Goal: Transaction & Acquisition: Obtain resource

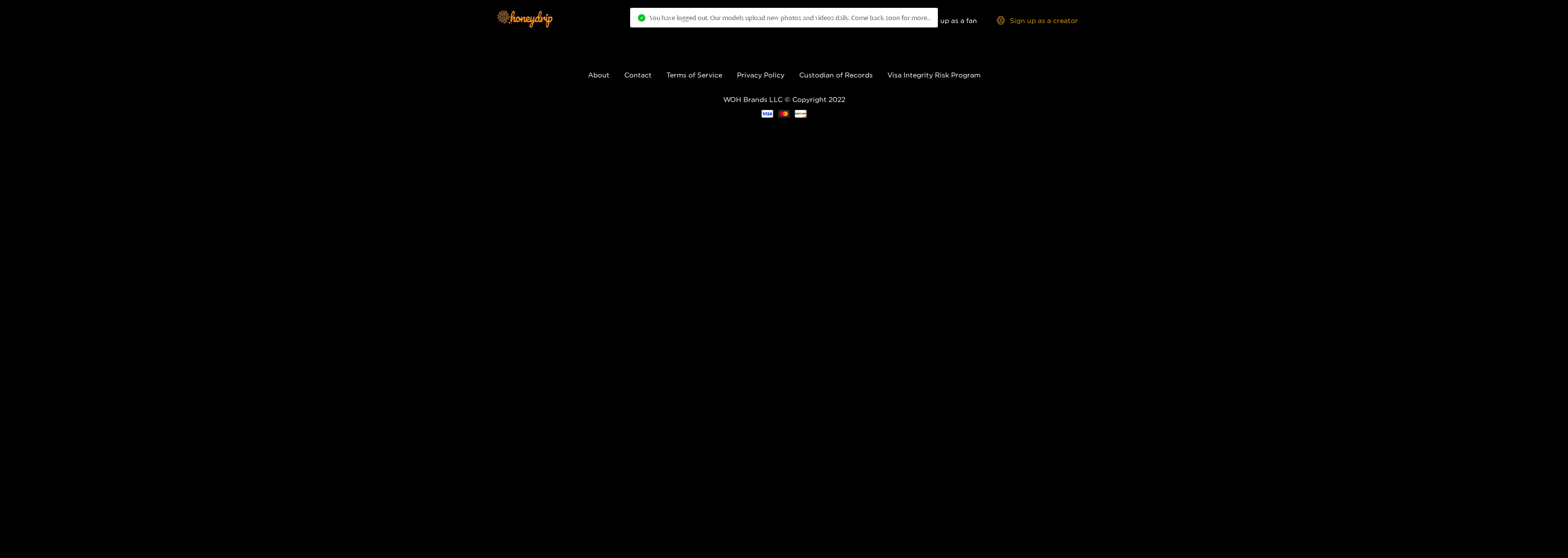
click at [1033, 23] on link "Sign up as a creator" at bounding box center [1037, 21] width 82 height 9
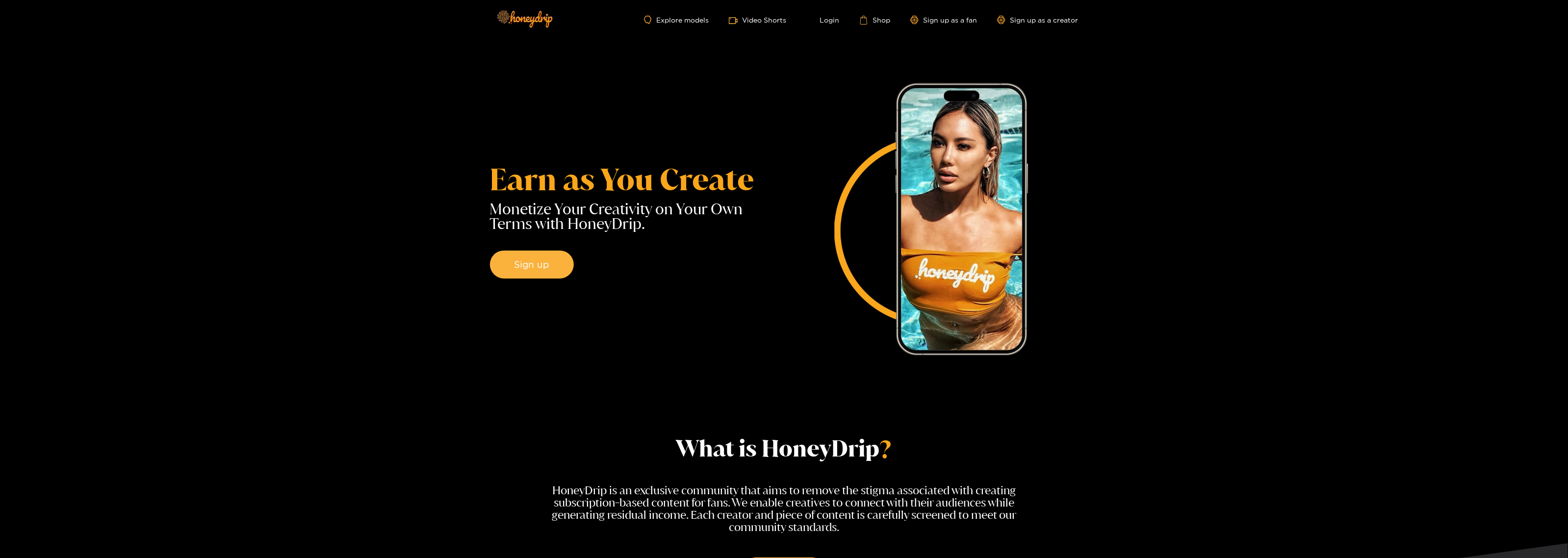
click at [839, 21] on ul "Explore models Video Shorts Login Shop Sign up as a fan Sign up as a creator" at bounding box center [861, 20] width 434 height 10
click at [833, 21] on link "Login" at bounding box center [822, 20] width 34 height 9
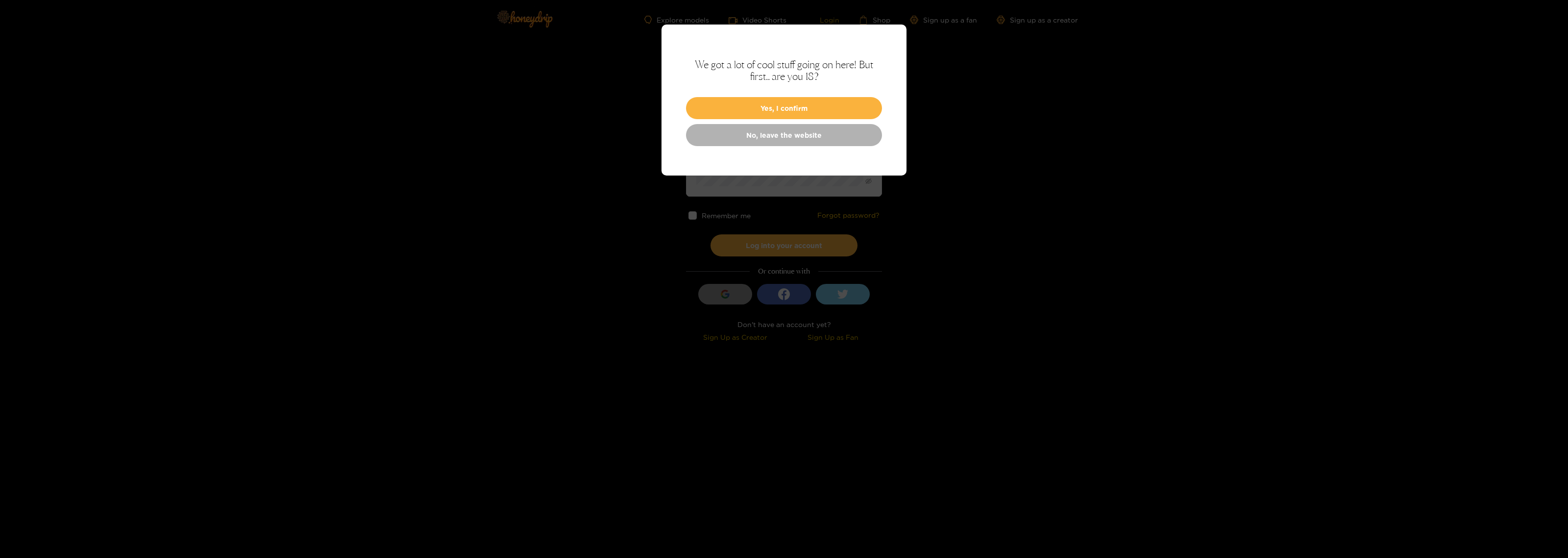
type input "**********"
click at [786, 104] on button "Yes, I confirm" at bounding box center [784, 108] width 196 height 22
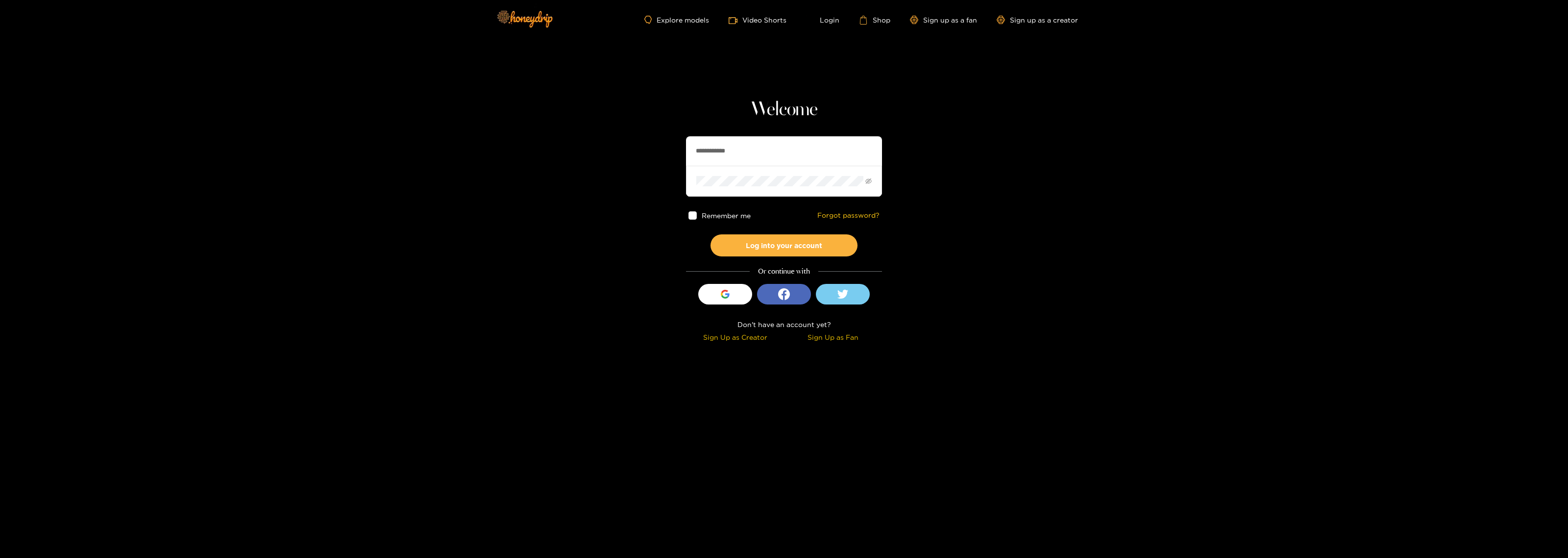
click at [690, 219] on span at bounding box center [693, 216] width 9 height 9
click at [750, 236] on button "Log into your account" at bounding box center [784, 245] width 147 height 22
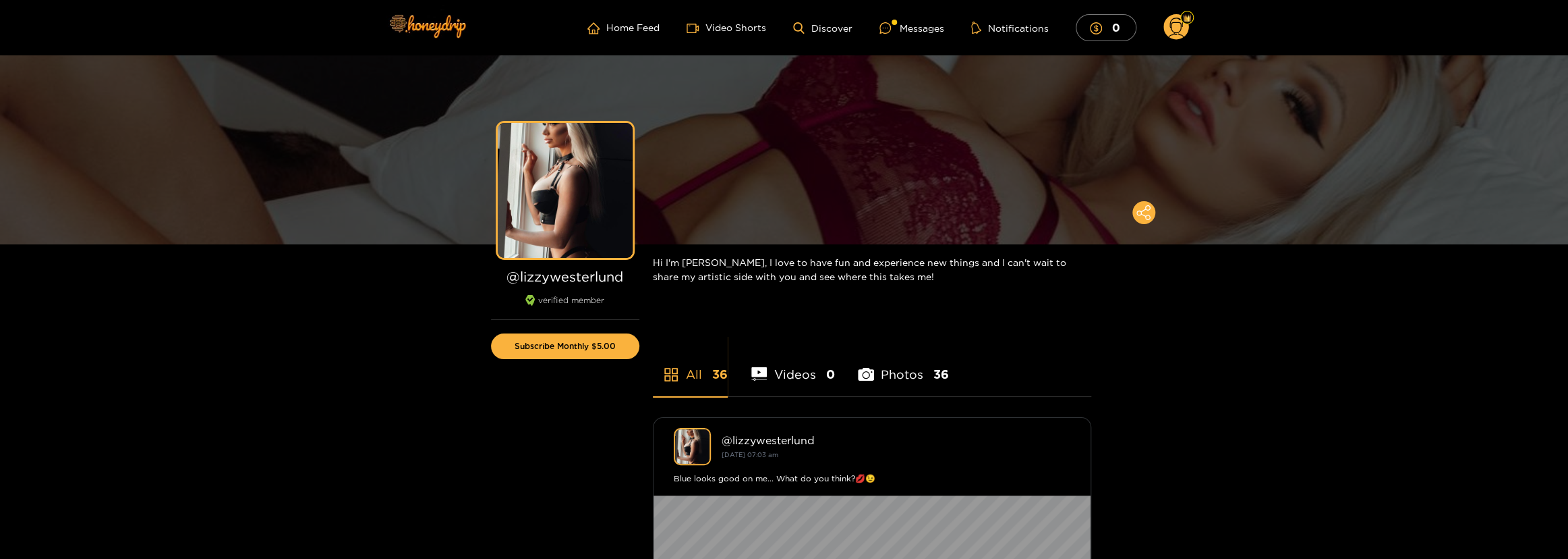
drag, startPoint x: 1783, startPoint y: 123, endPoint x: 1256, endPoint y: 313, distance: 560.2
click at [926, 26] on div "Messages" at bounding box center [911, 28] width 64 height 14
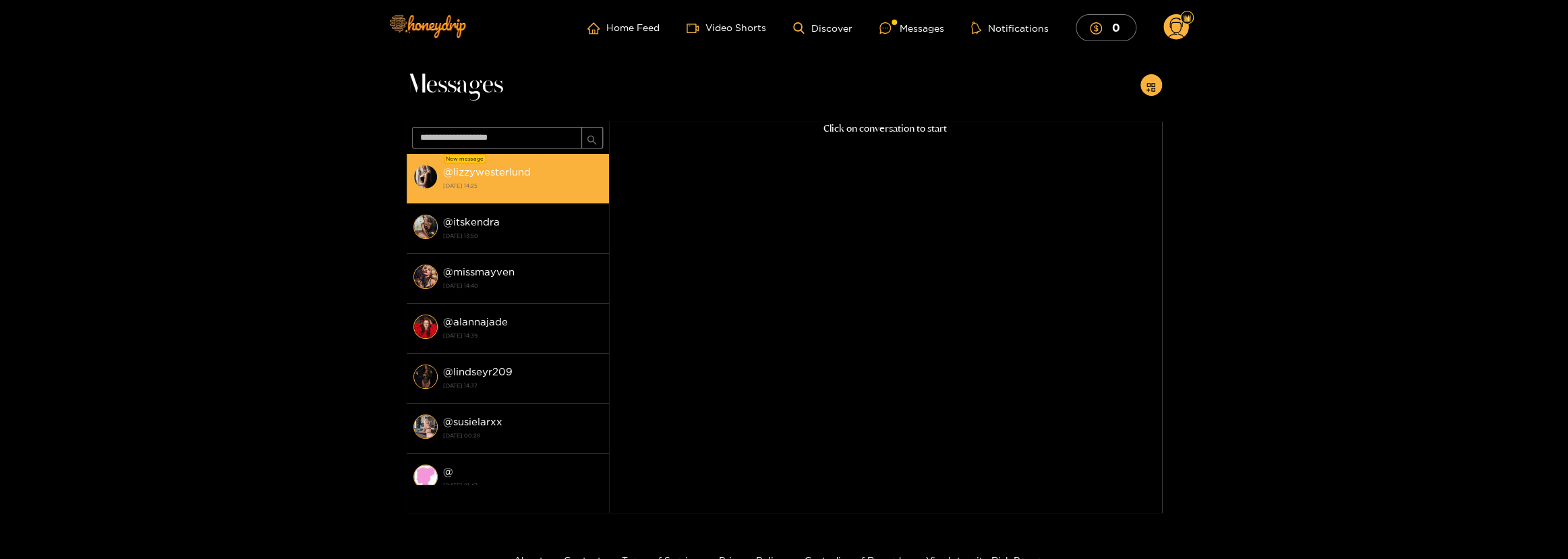
click at [535, 174] on div "@ lizzywesterlund [DATE] 14:25" at bounding box center [523, 179] width 159 height 29
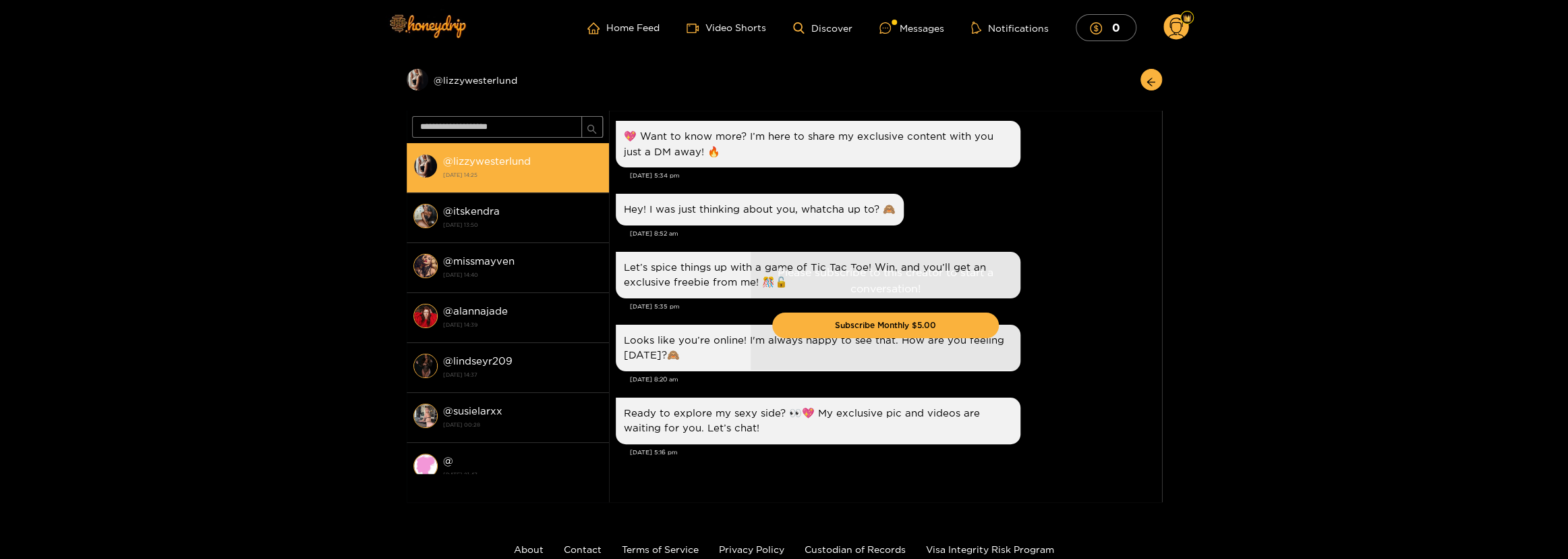
scroll to position [1266, 0]
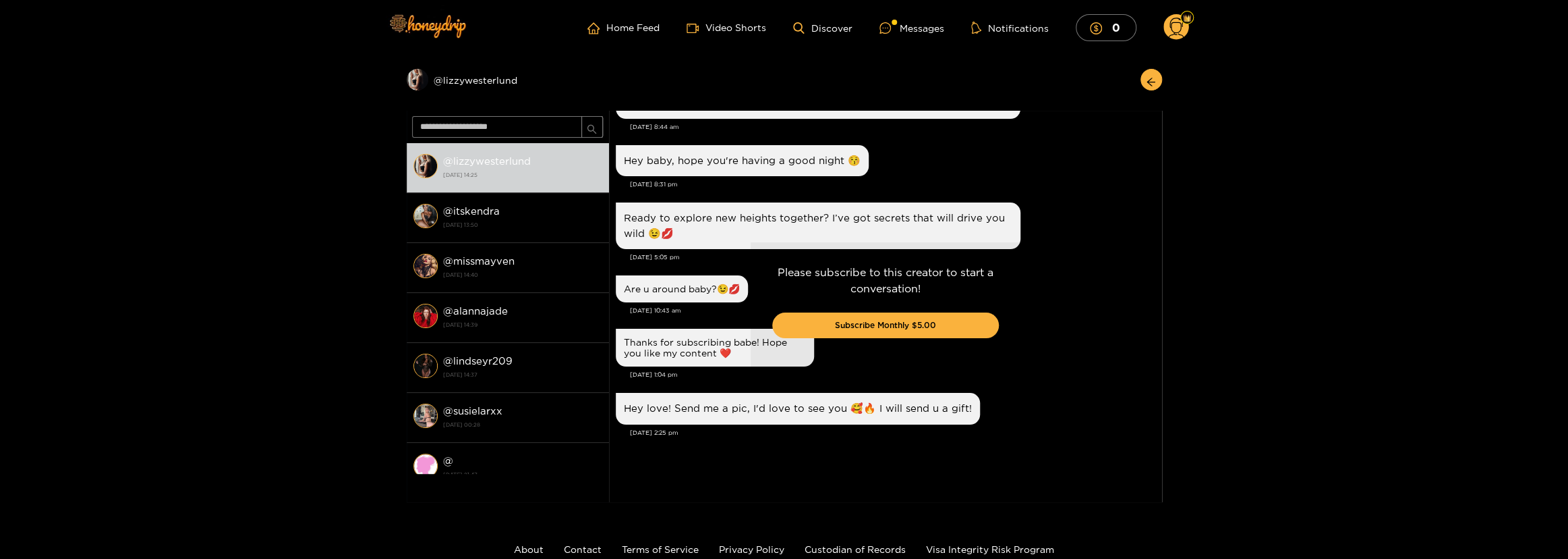
click at [1179, 29] on circle at bounding box center [1176, 27] width 26 height 26
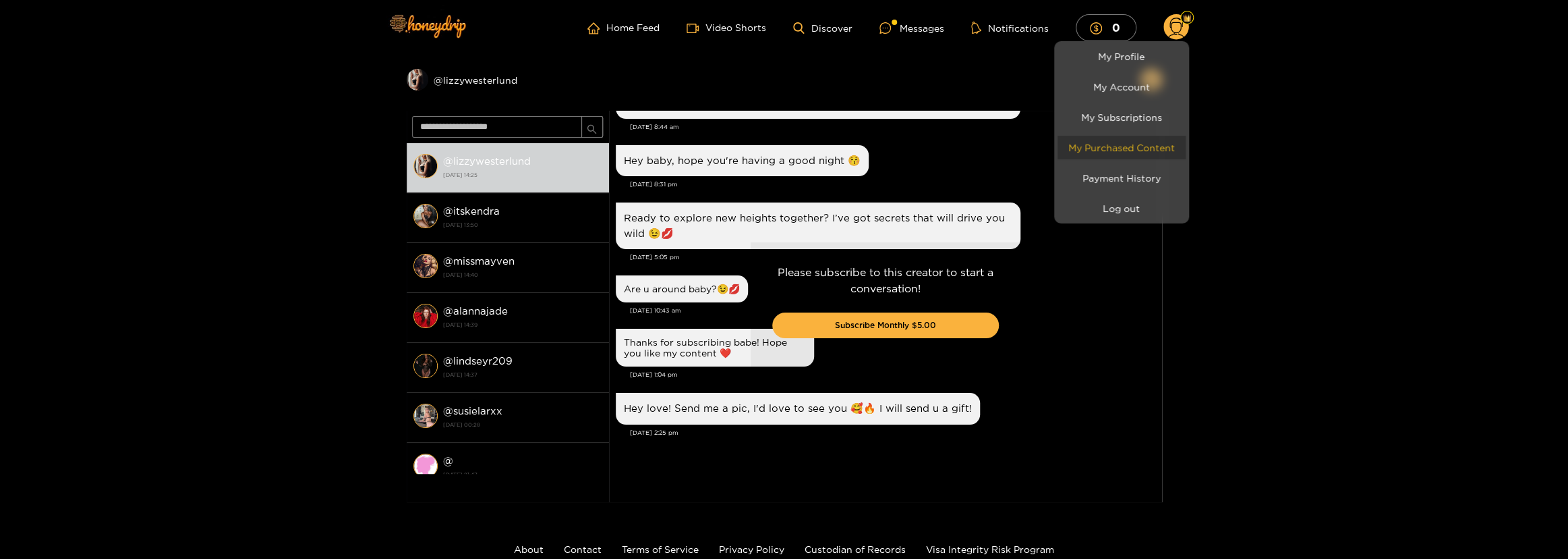
click at [1132, 138] on link "My Purchased Content" at bounding box center [1121, 148] width 128 height 23
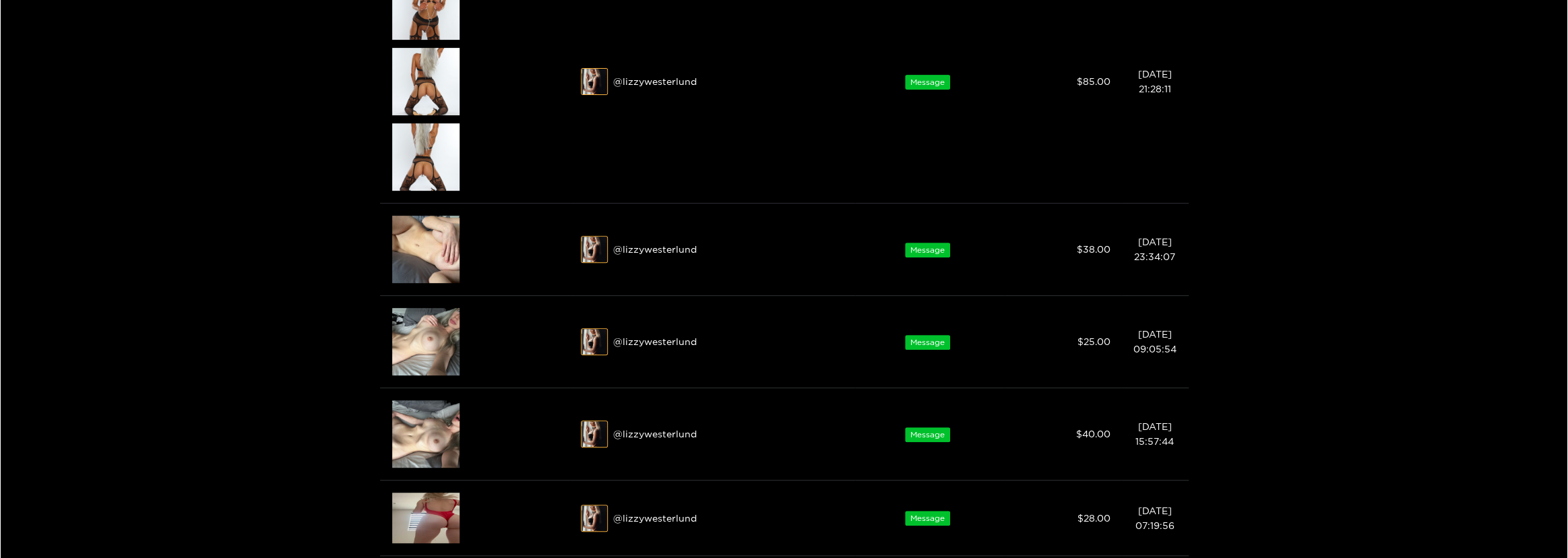
scroll to position [428, 0]
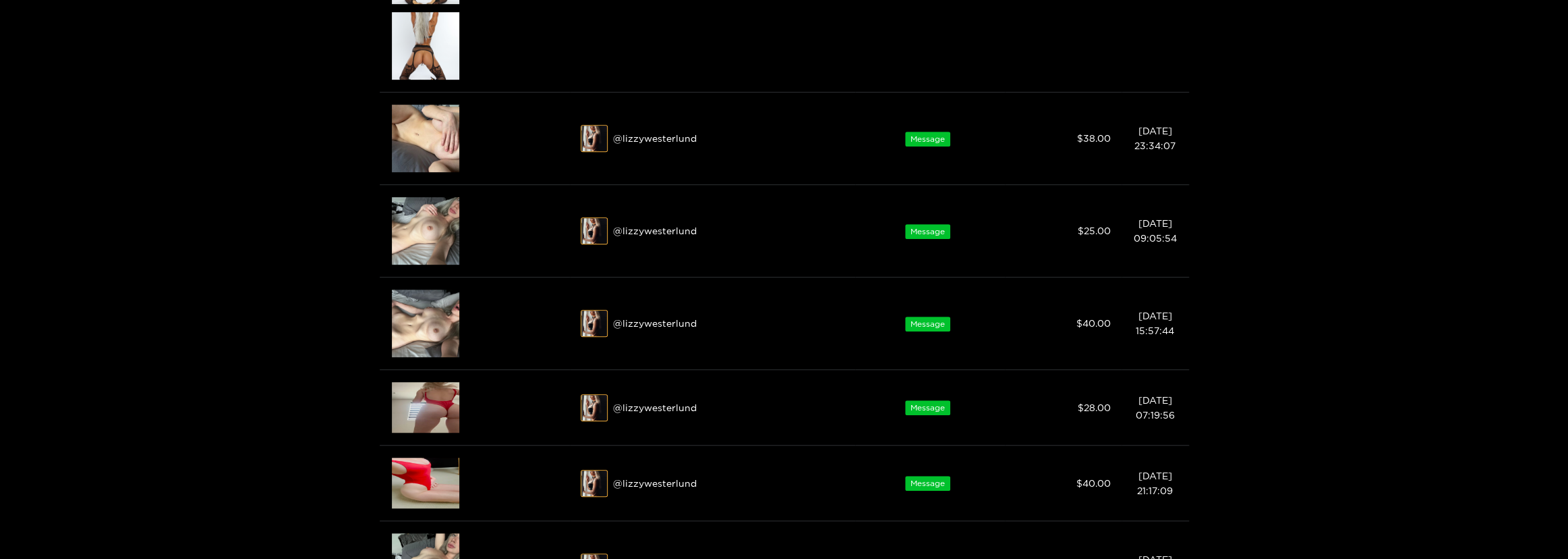
click at [422, 398] on div at bounding box center [784, 279] width 1568 height 559
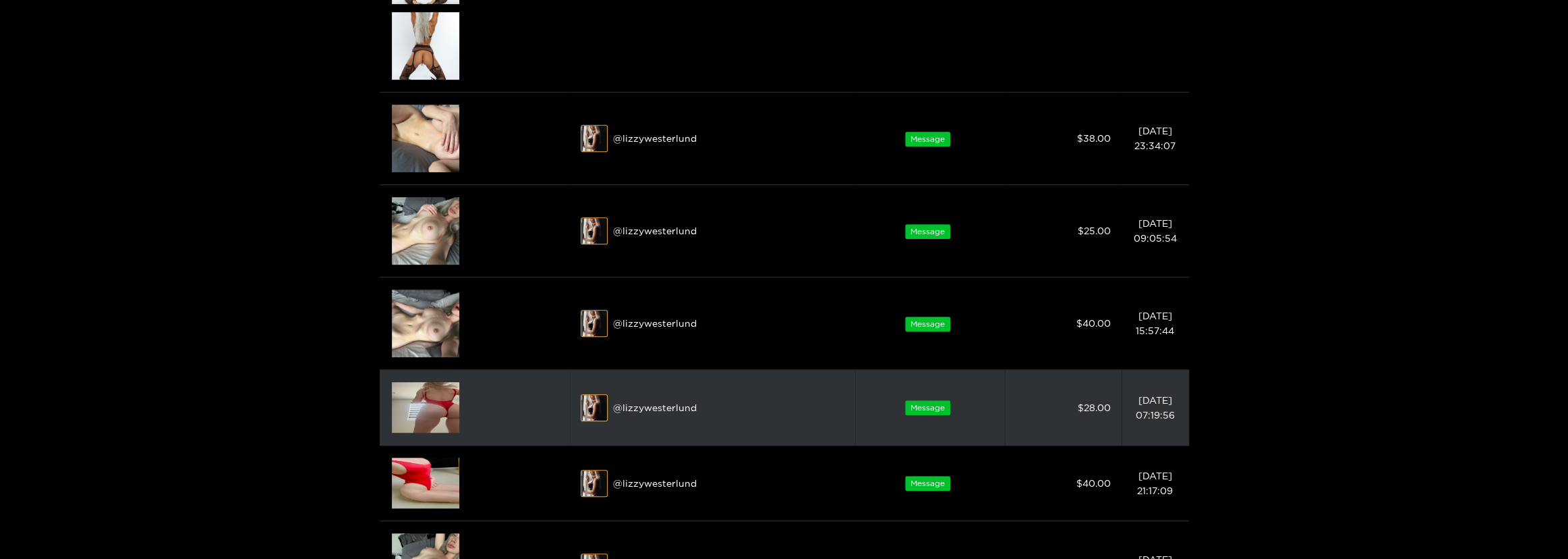
click at [418, 396] on img at bounding box center [426, 407] width 67 height 50
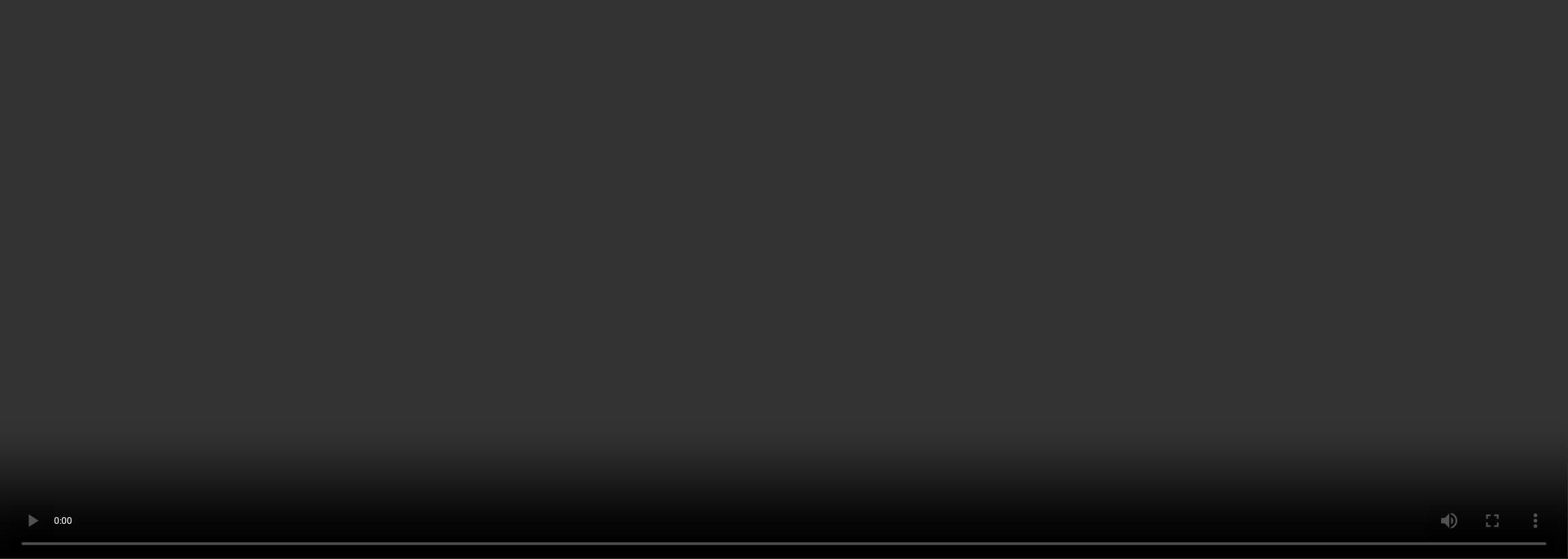
scroll to position [0, 0]
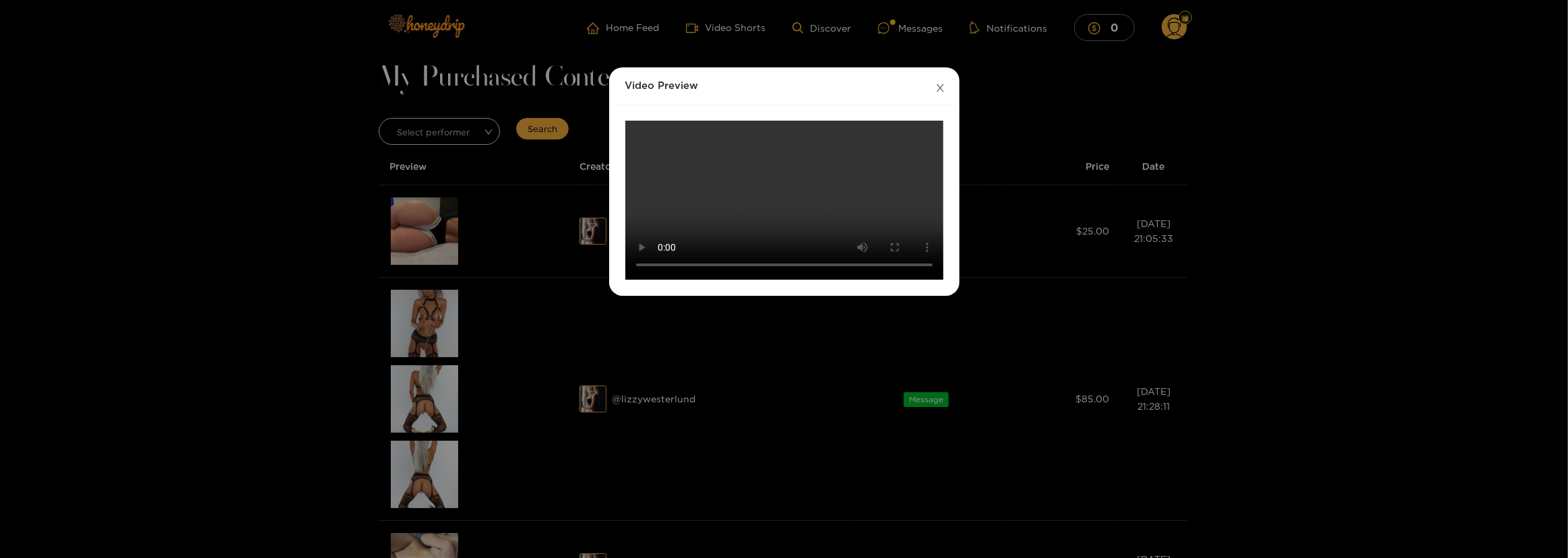
click at [938, 90] on icon "close" at bounding box center [940, 88] width 10 height 10
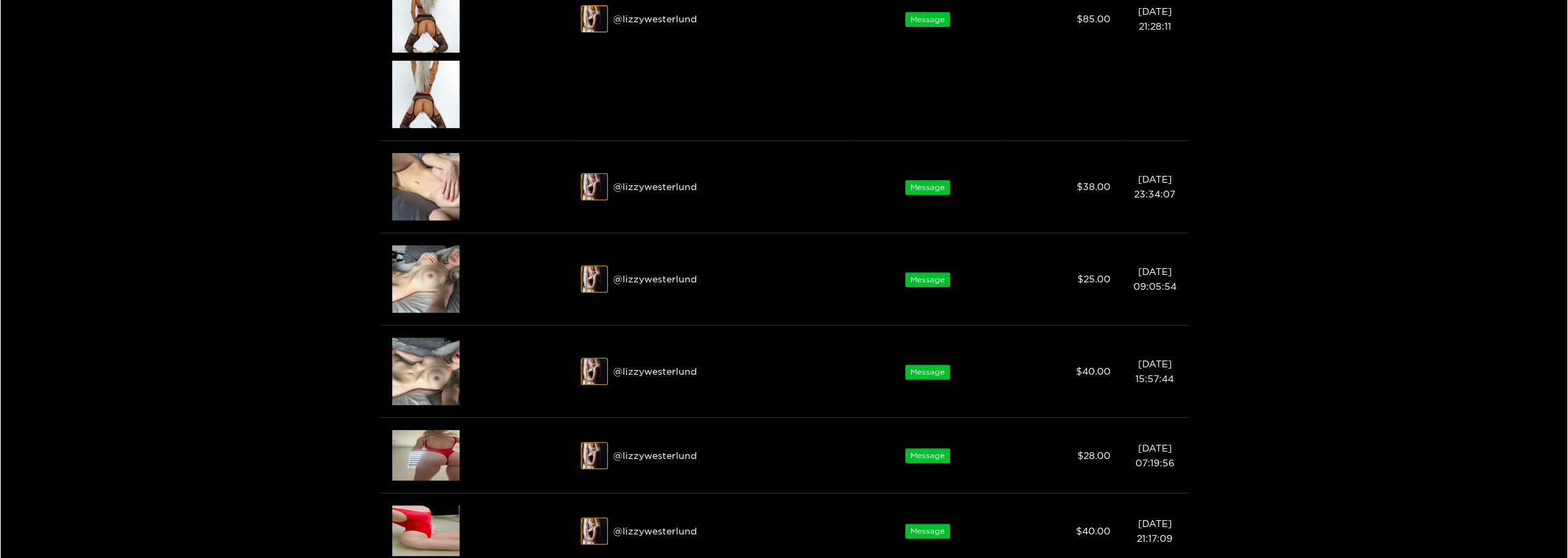
scroll to position [550, 0]
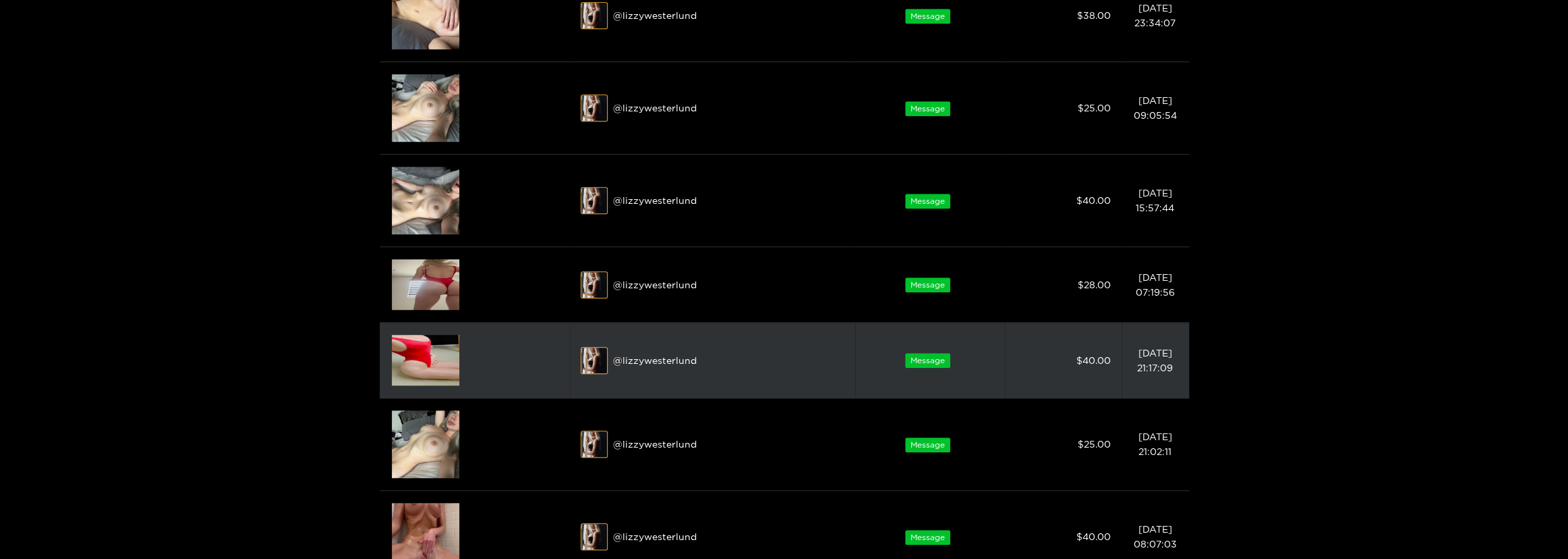
click at [438, 355] on img at bounding box center [426, 360] width 67 height 50
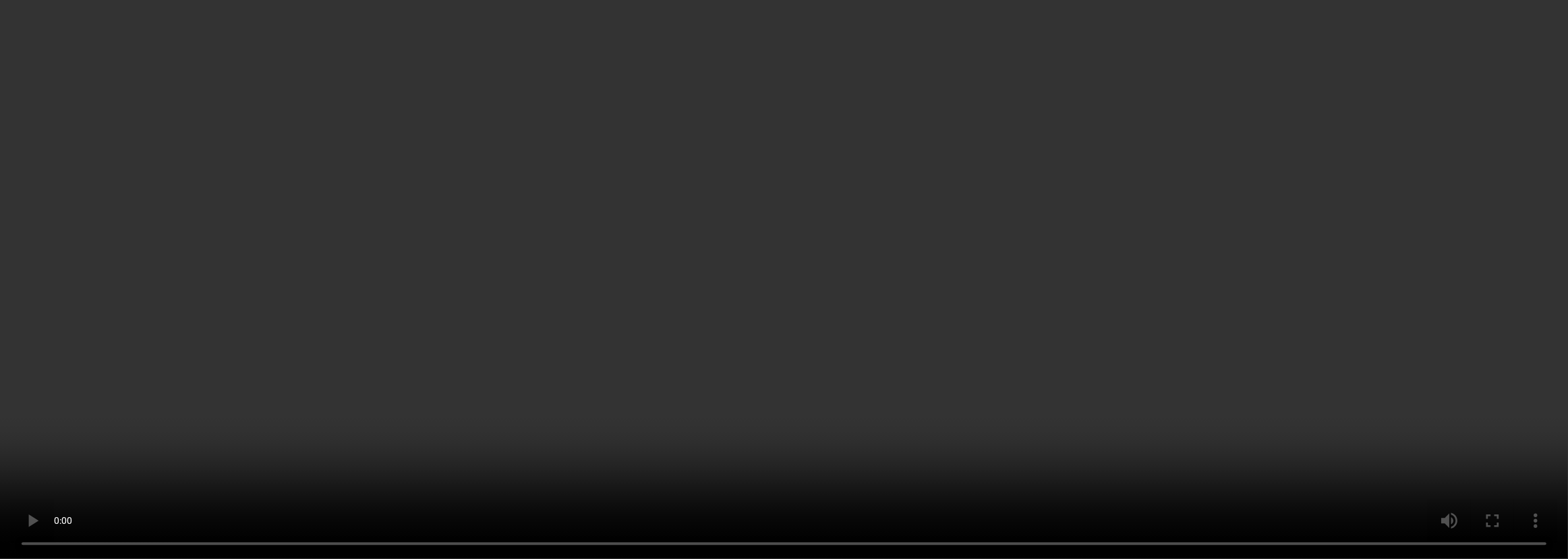
scroll to position [0, 0]
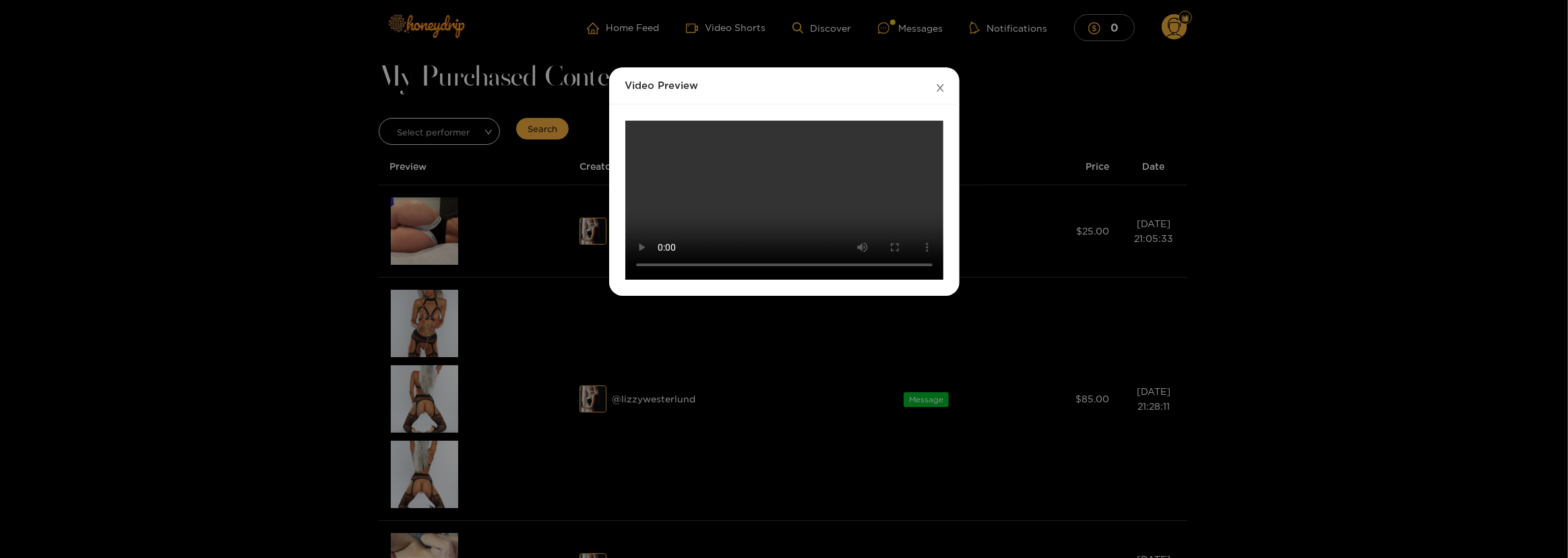
click at [937, 80] on span "Close" at bounding box center [940, 85] width 38 height 38
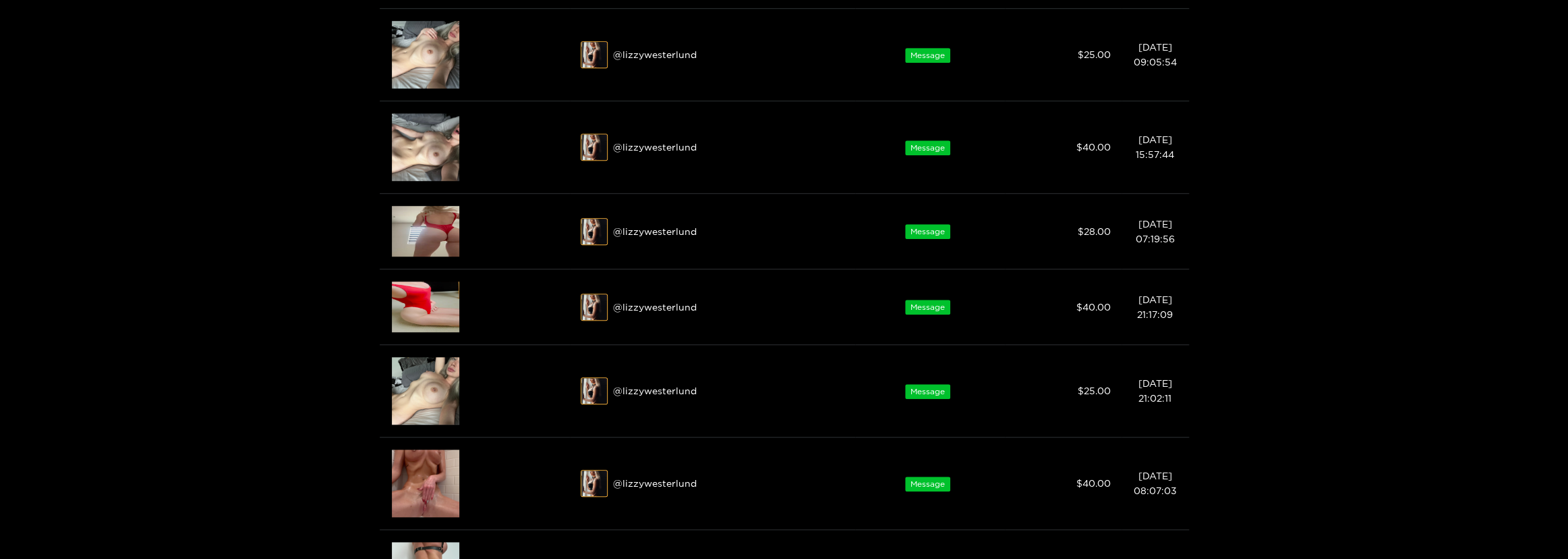
scroll to position [735, 0]
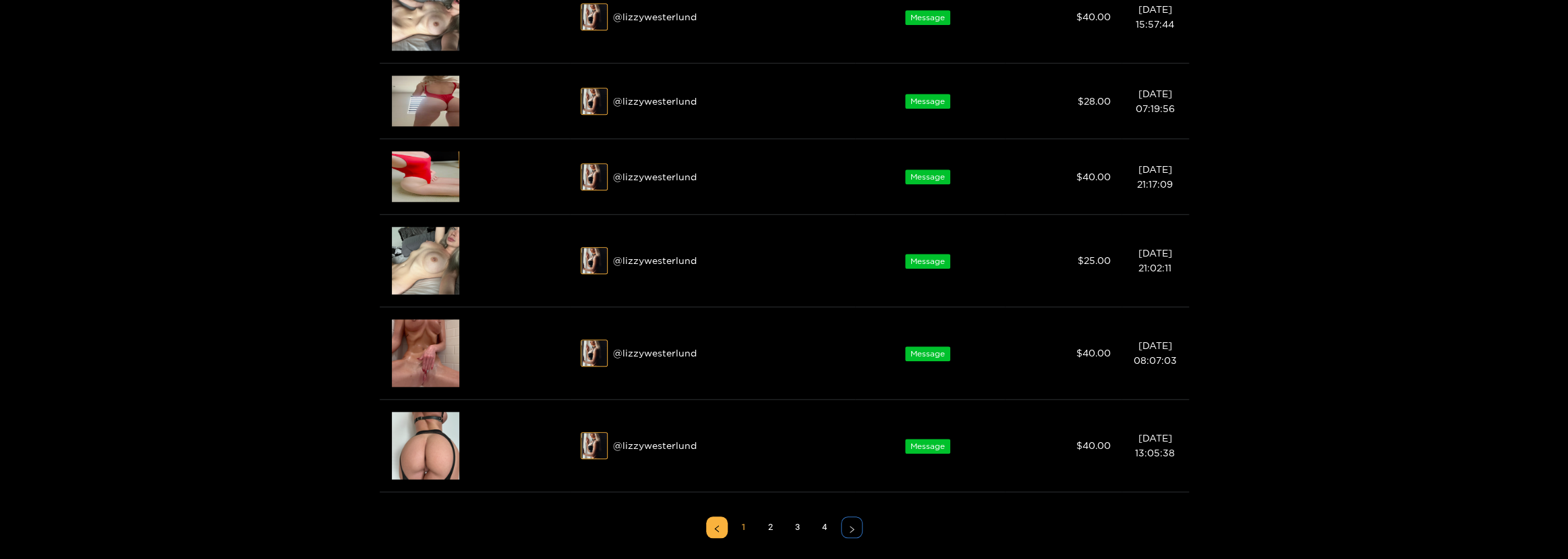
click at [856, 532] on button "button" at bounding box center [852, 527] width 22 height 22
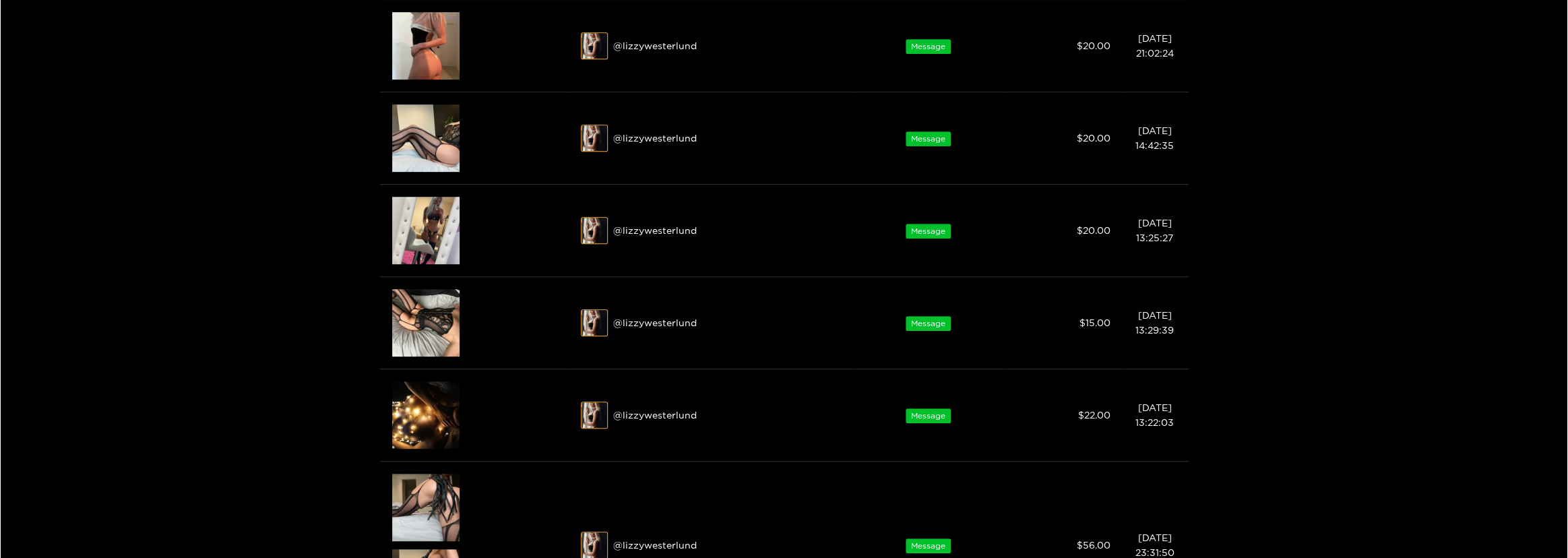
scroll to position [122, 0]
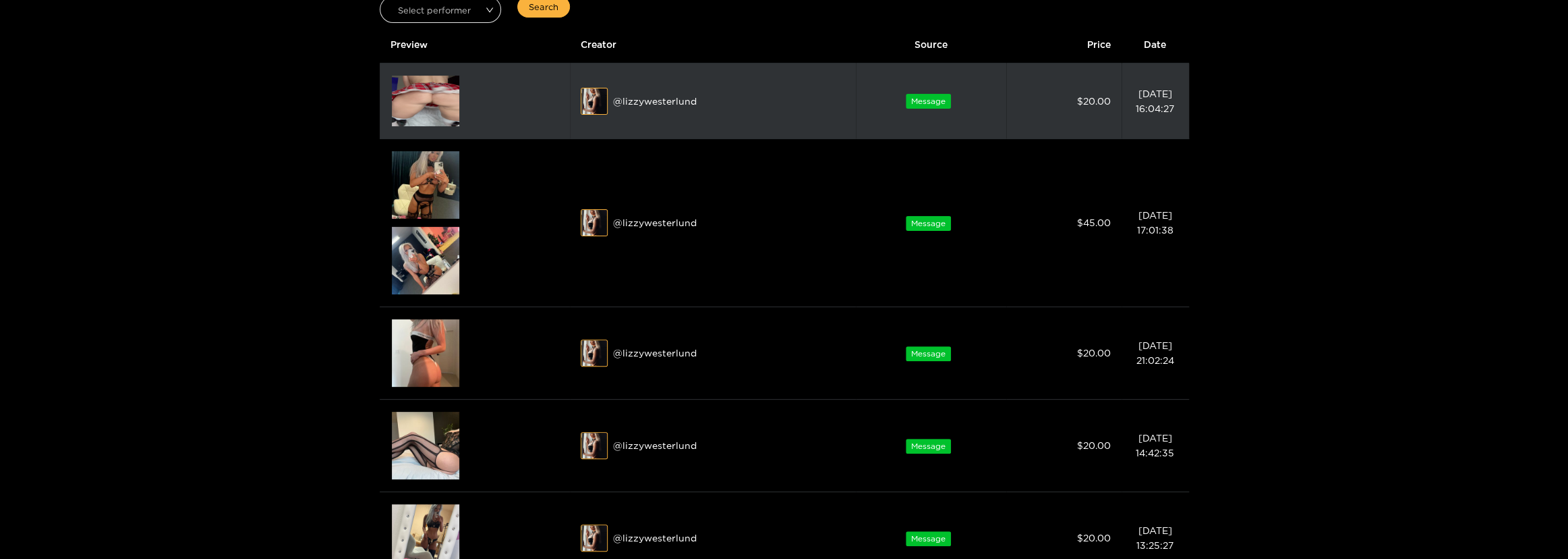
click at [411, 92] on img at bounding box center [426, 101] width 67 height 50
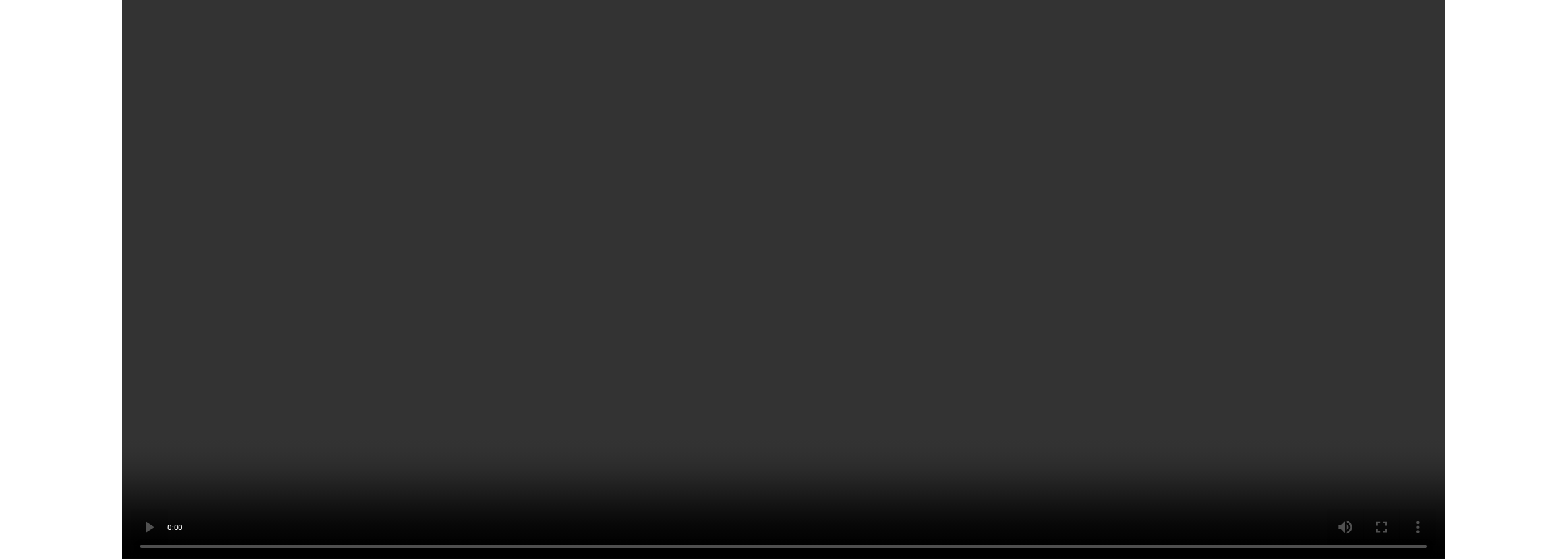
scroll to position [0, 0]
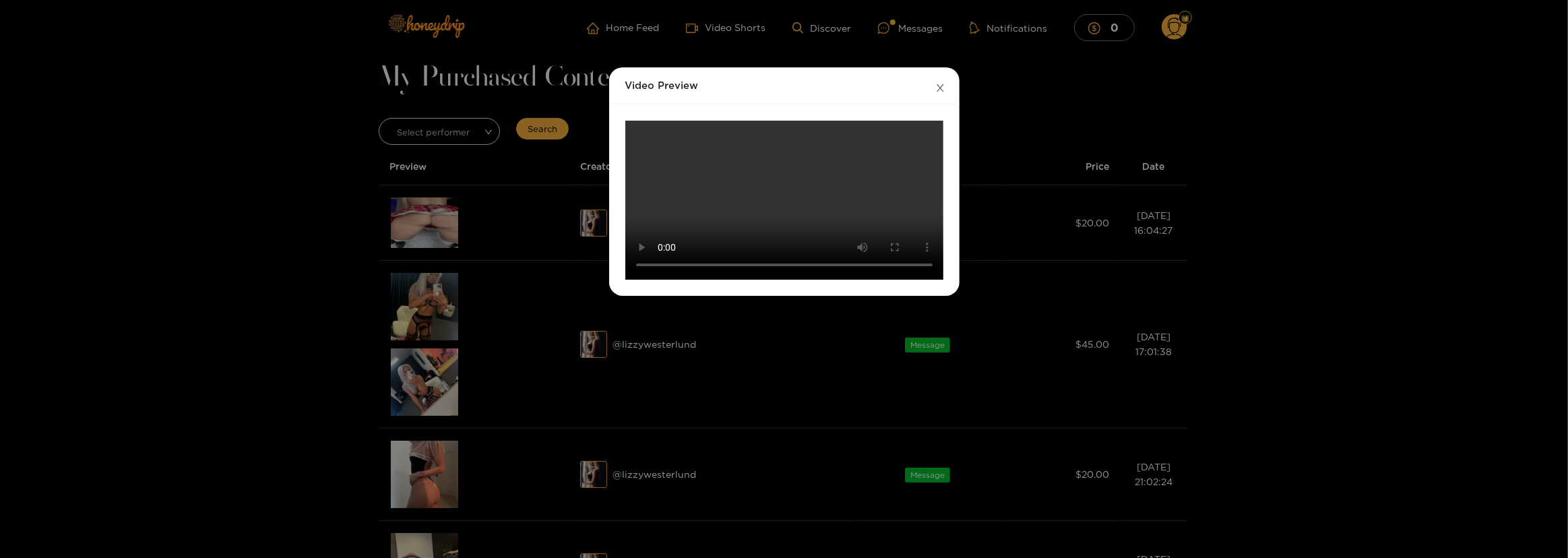
click at [938, 88] on icon "close" at bounding box center [940, 88] width 10 height 10
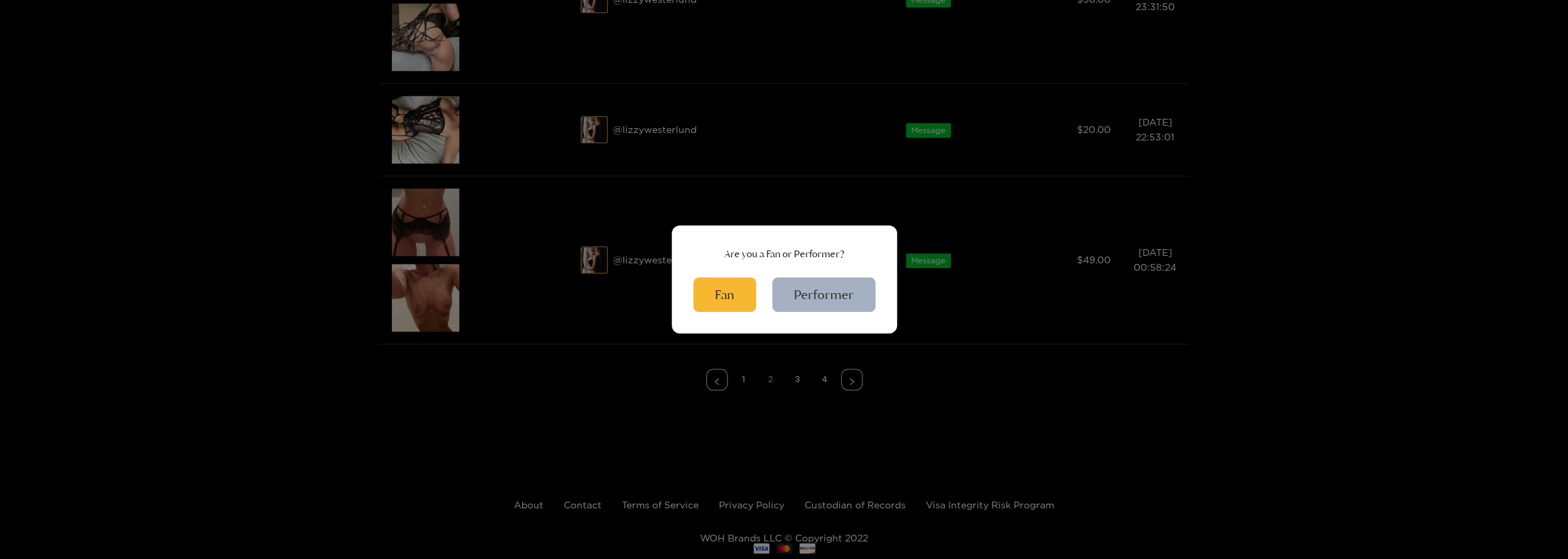
scroll to position [1009, 0]
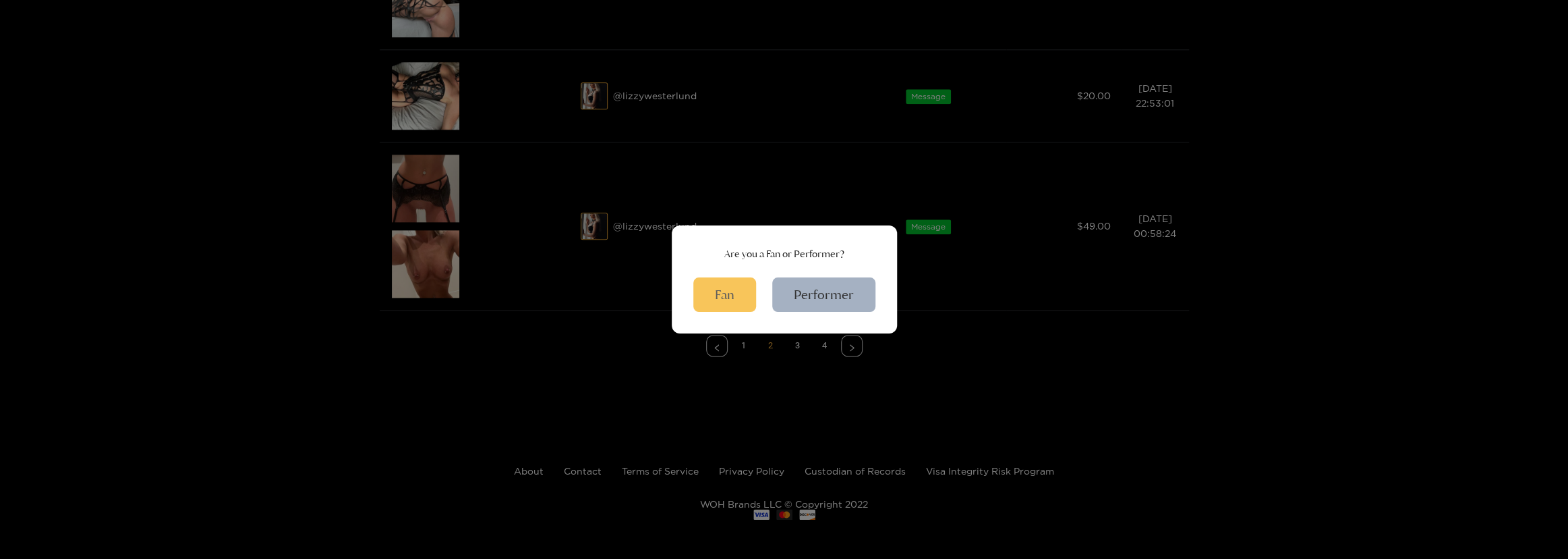
click at [710, 288] on button "Fan" at bounding box center [725, 294] width 63 height 34
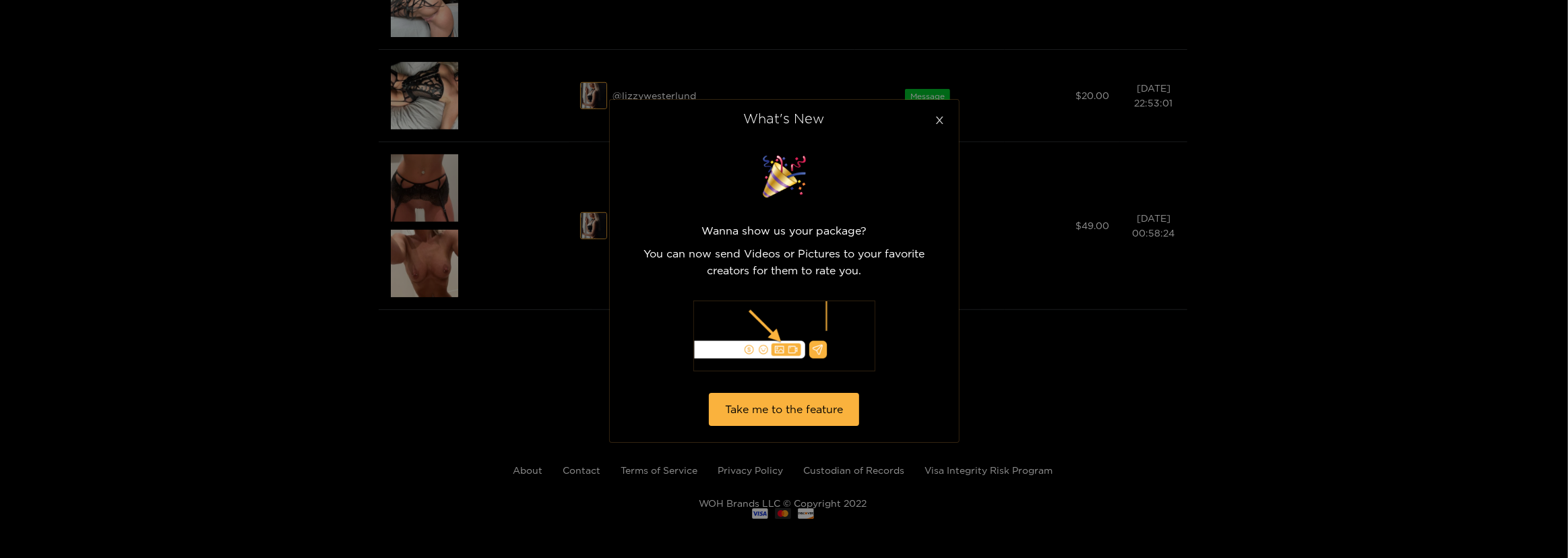
click at [938, 120] on icon "close" at bounding box center [940, 120] width 10 height 10
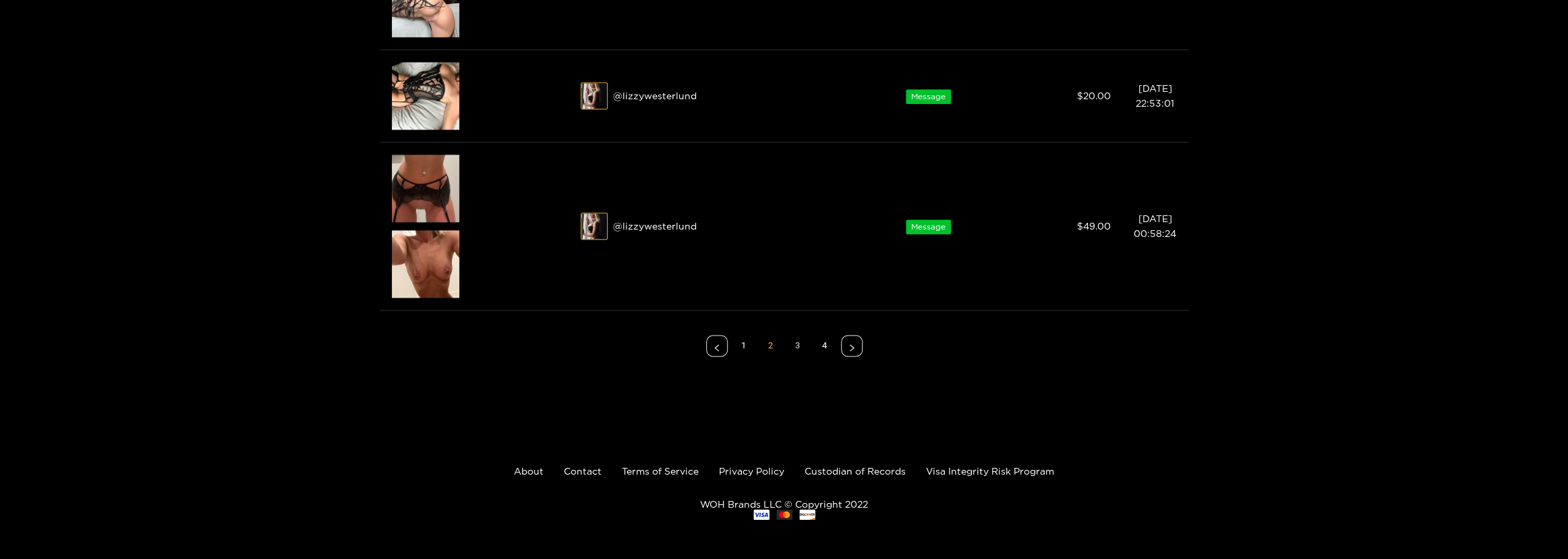
click at [793, 344] on link "3" at bounding box center [797, 345] width 20 height 20
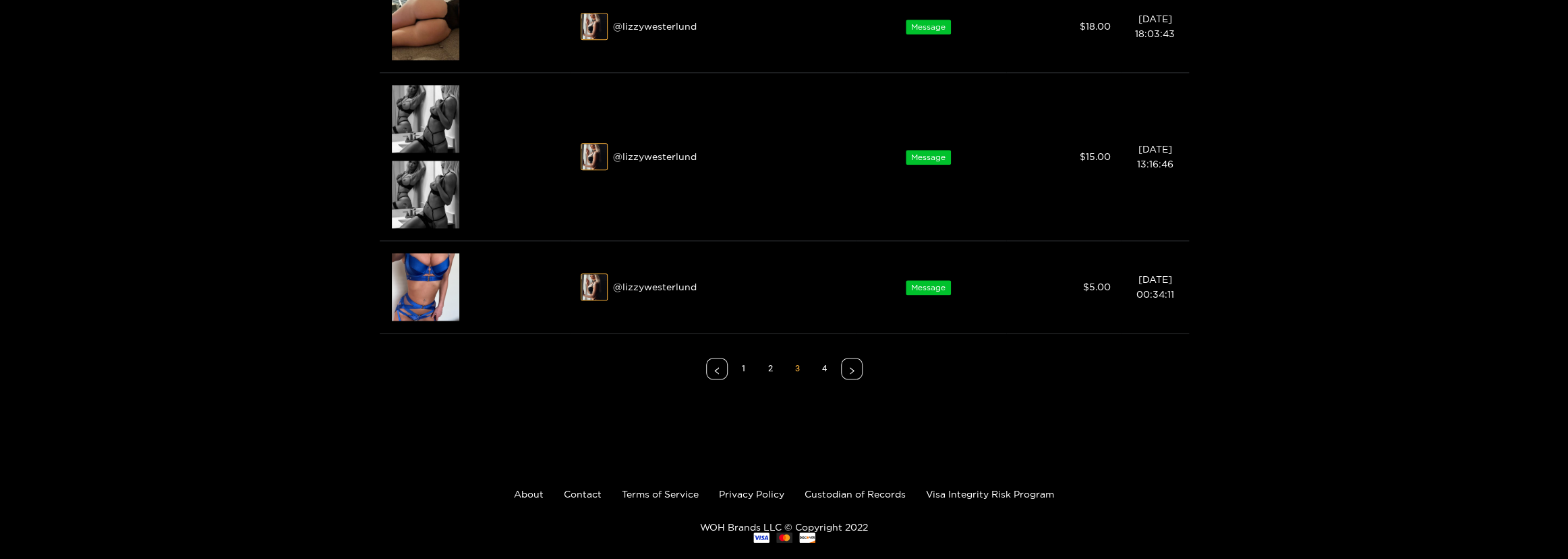
scroll to position [1026, 0]
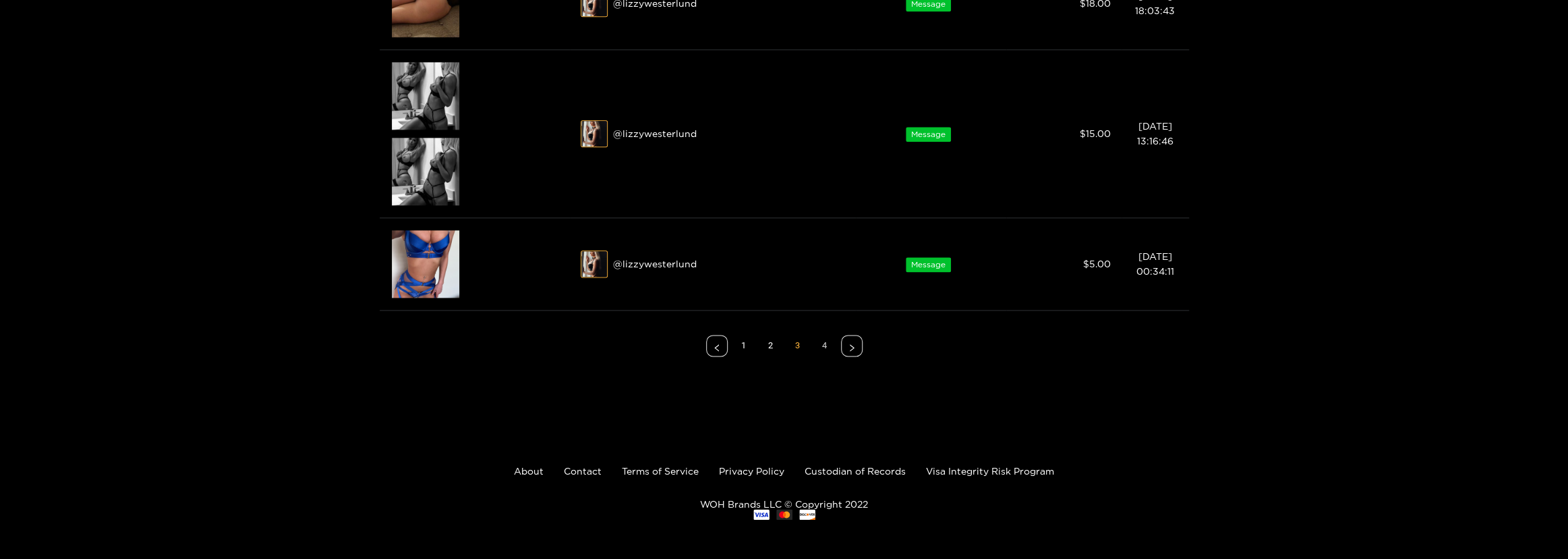
click at [823, 344] on link "4" at bounding box center [824, 345] width 20 height 20
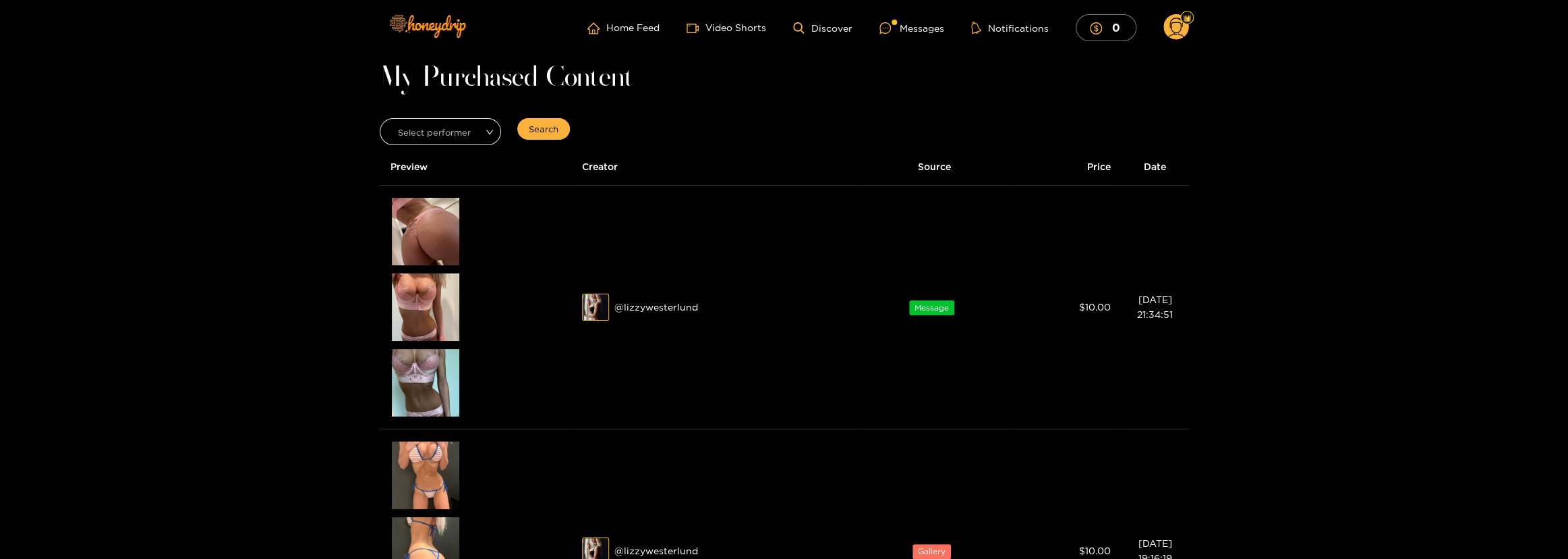
scroll to position [0, 0]
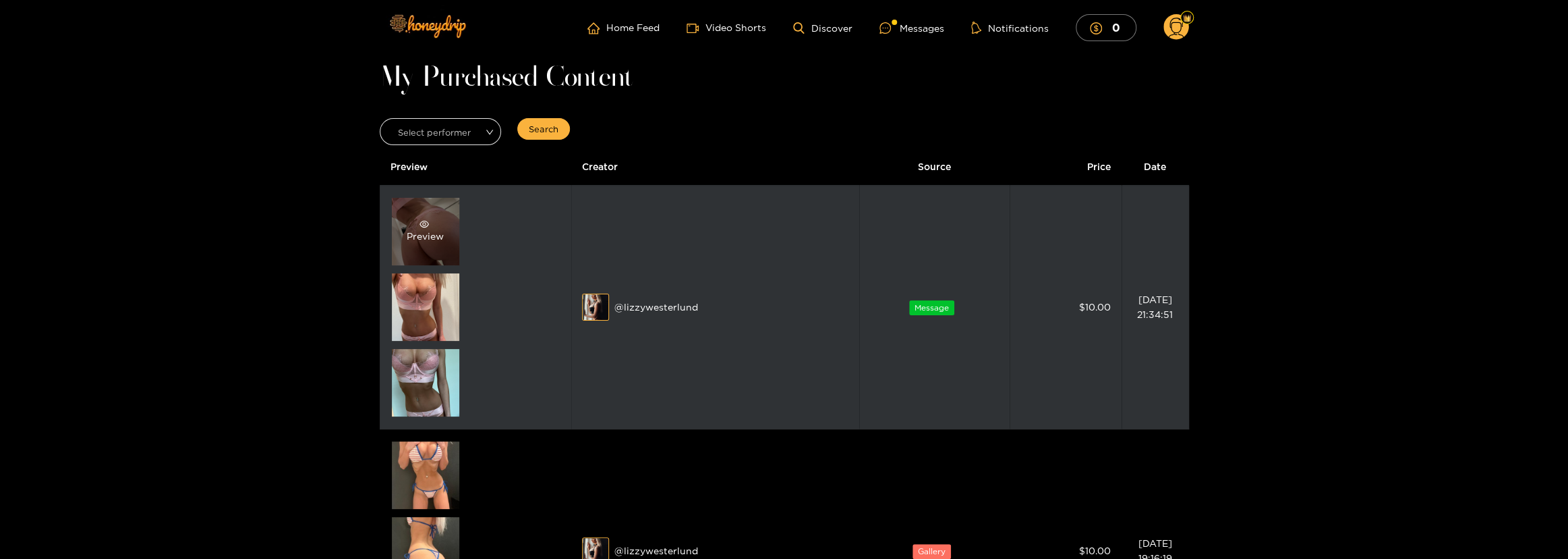
click at [410, 230] on div "Preview" at bounding box center [425, 231] width 37 height 24
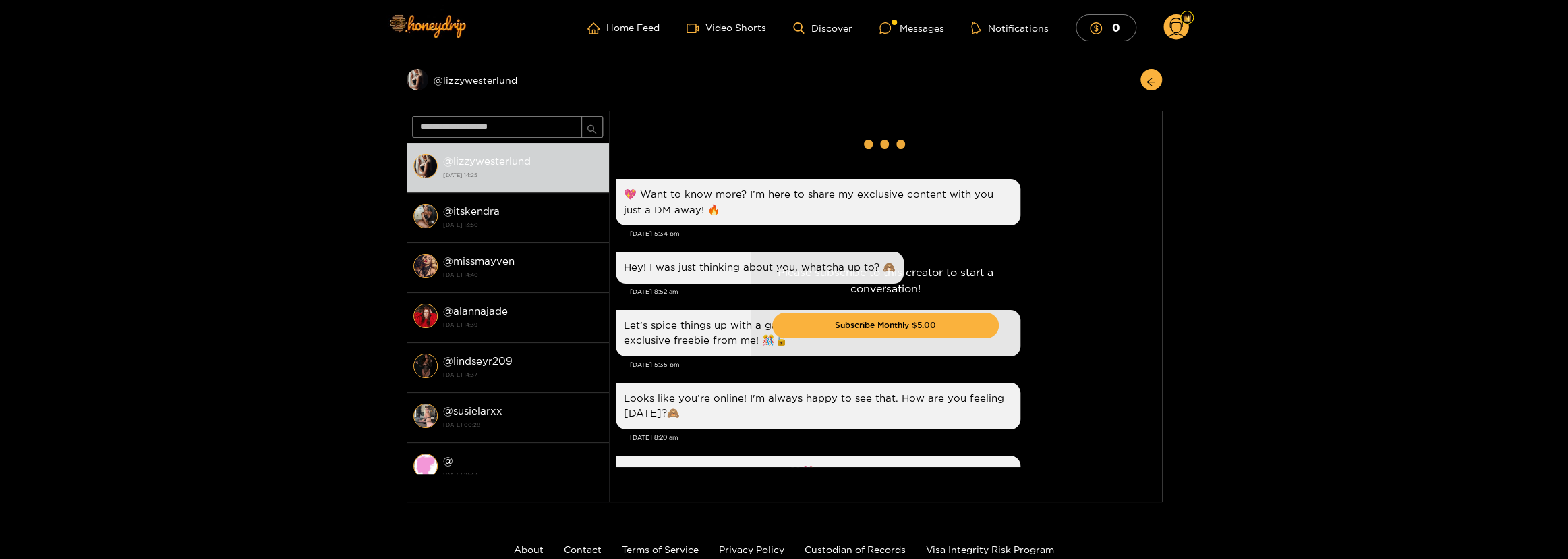
scroll to position [1266, 0]
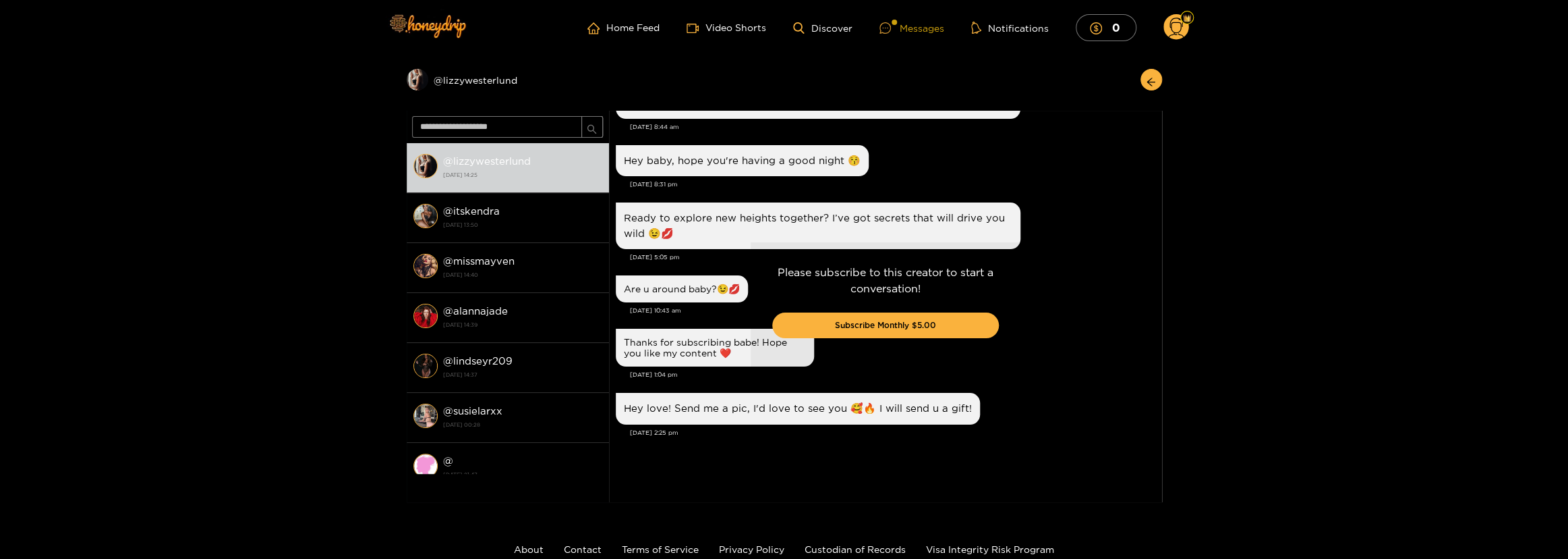
click at [910, 31] on div "Messages" at bounding box center [911, 28] width 64 height 14
click at [909, 28] on div "Messages" at bounding box center [911, 28] width 64 height 14
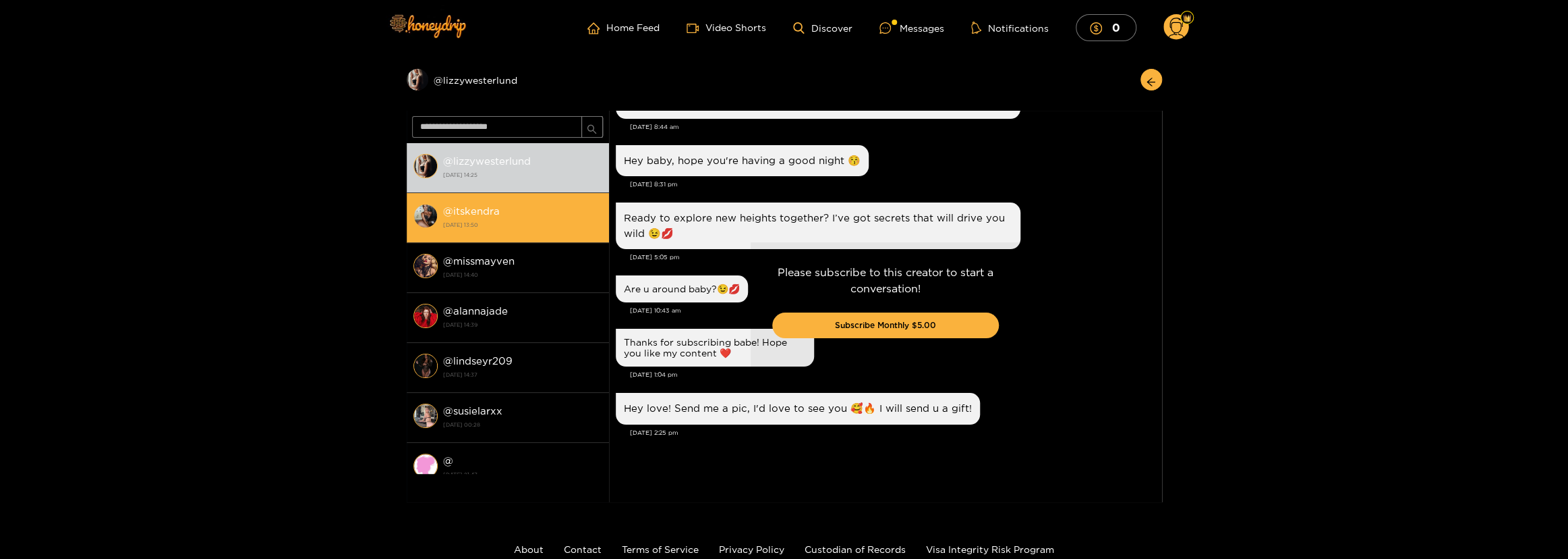
click at [436, 210] on img at bounding box center [425, 215] width 24 height 24
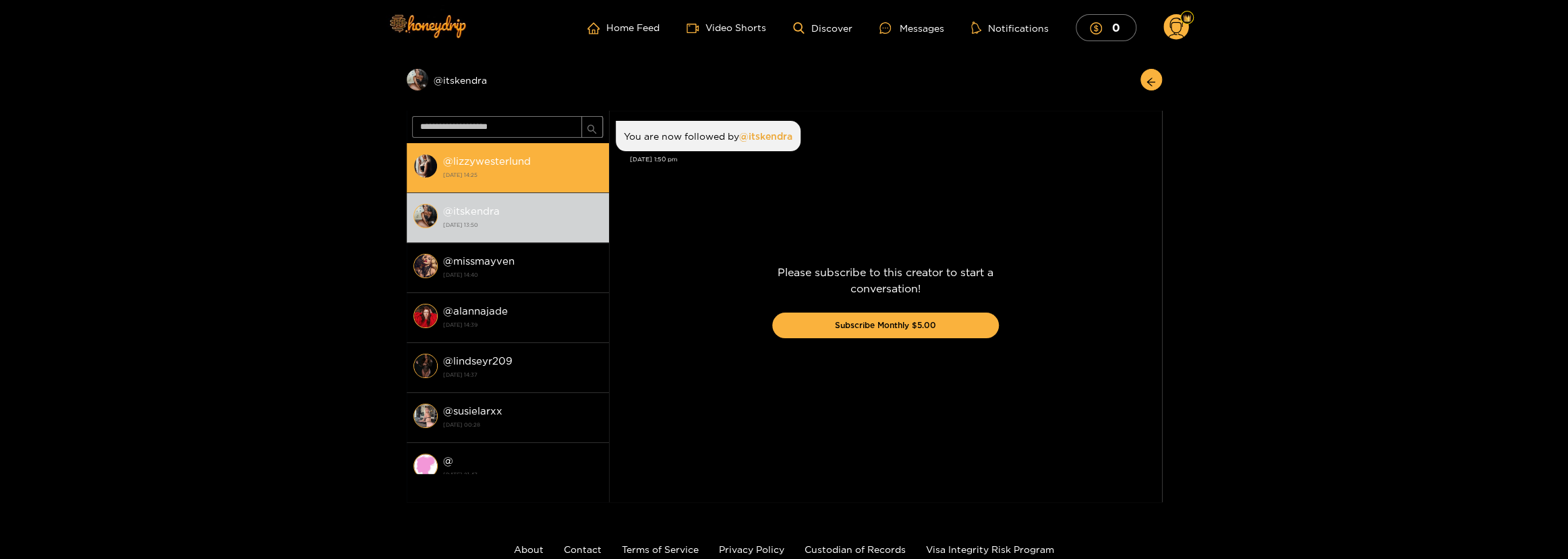
click at [462, 174] on strong "[DATE] 14:25" at bounding box center [523, 174] width 159 height 12
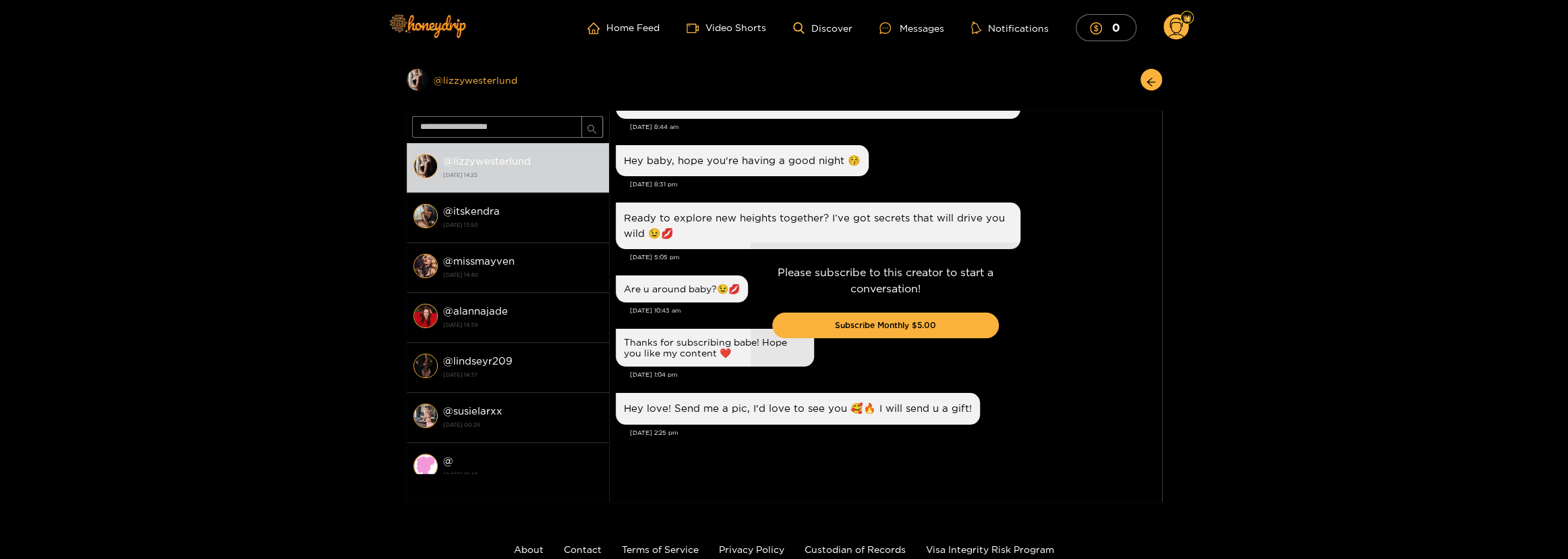
click at [465, 80] on div "Preview @ lizzywesterlund" at bounding box center [508, 80] width 203 height 22
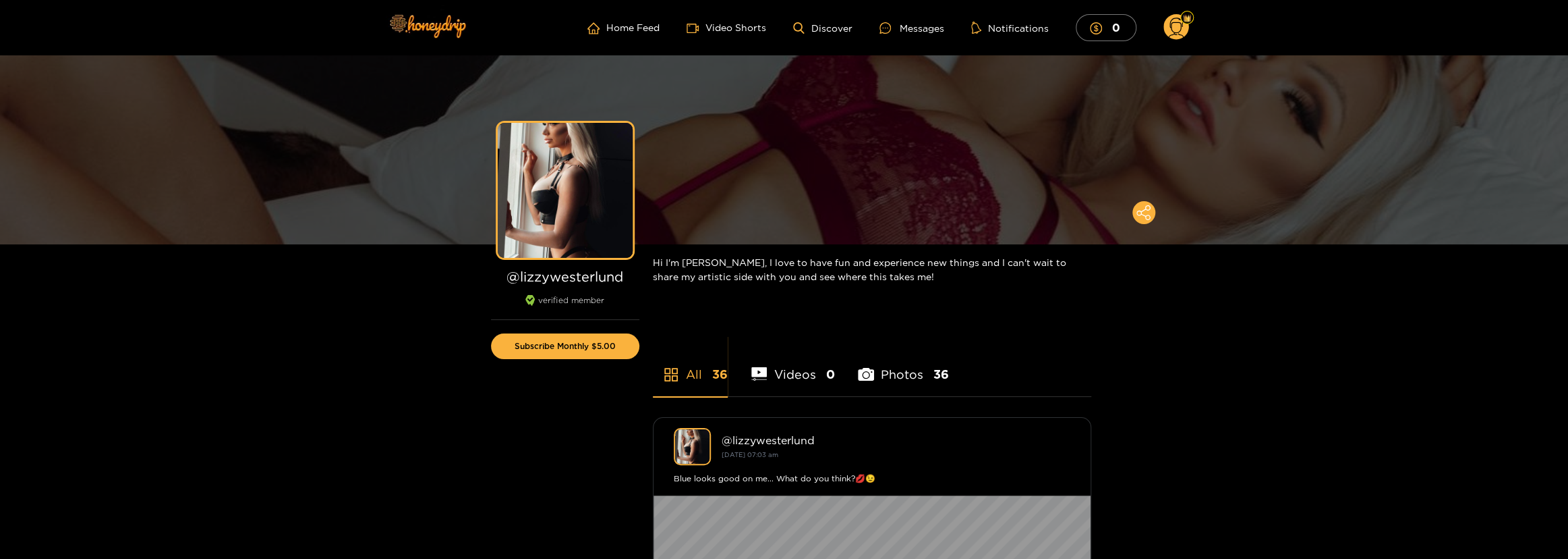
click at [1179, 32] on circle at bounding box center [1176, 27] width 26 height 26
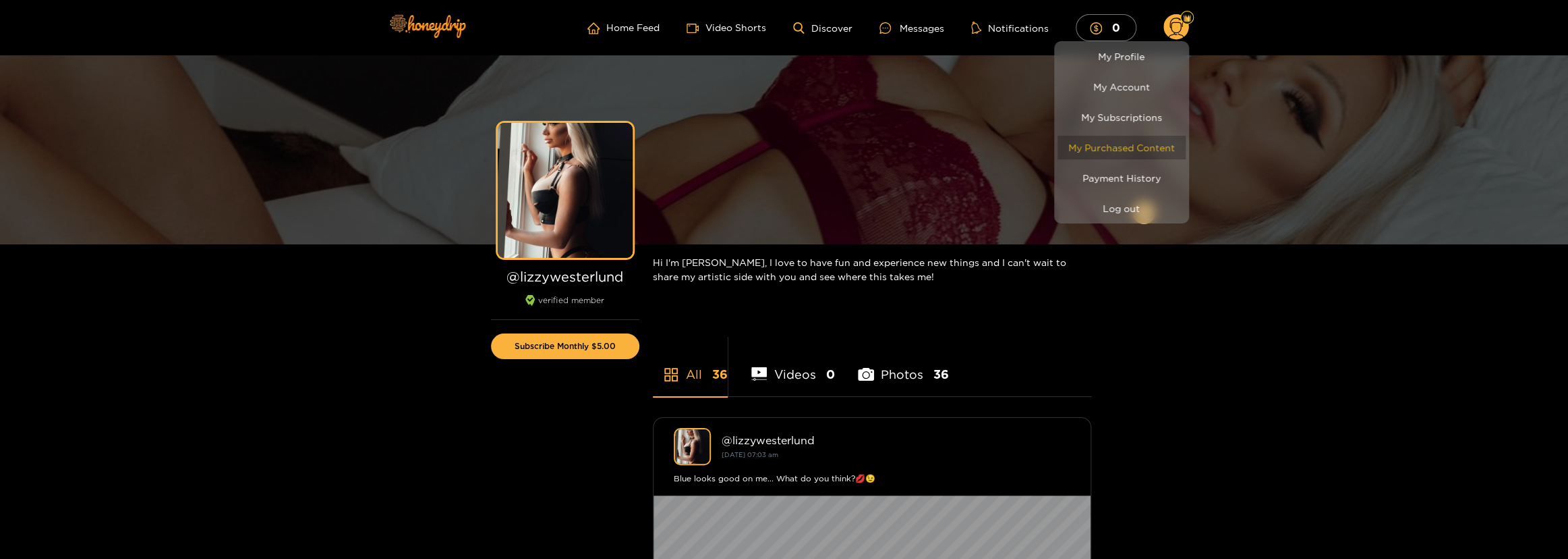
click at [1133, 143] on link "My Purchased Content" at bounding box center [1121, 148] width 128 height 23
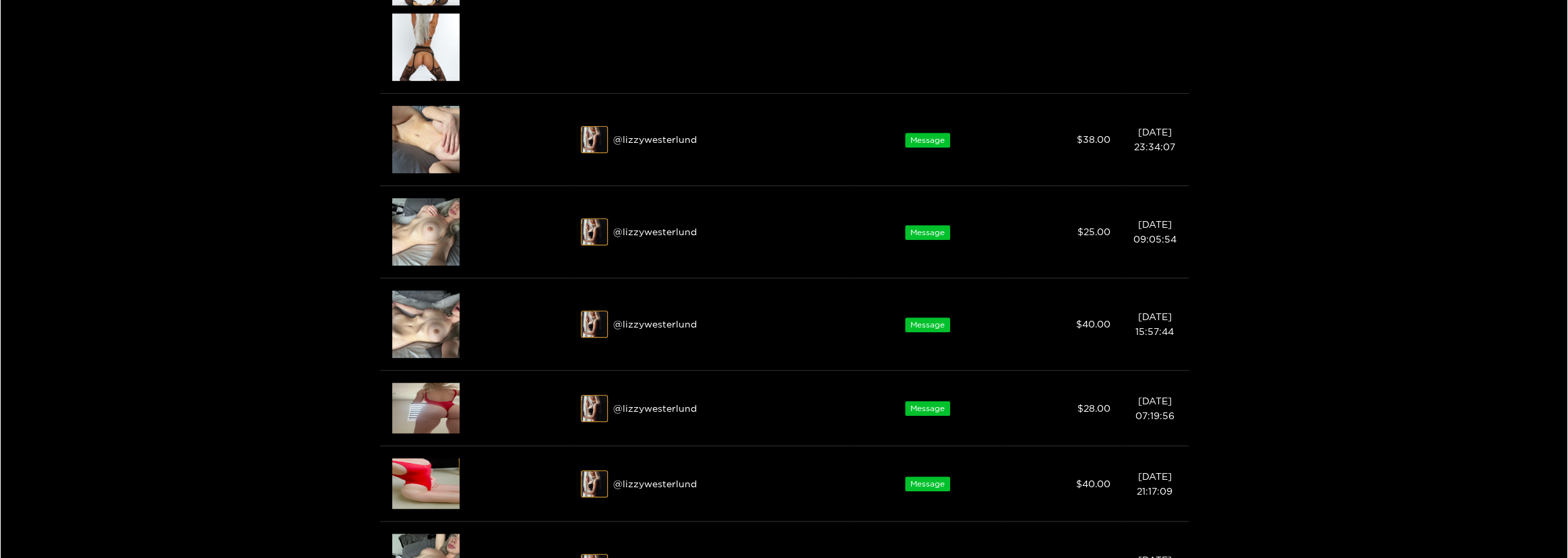
scroll to position [428, 0]
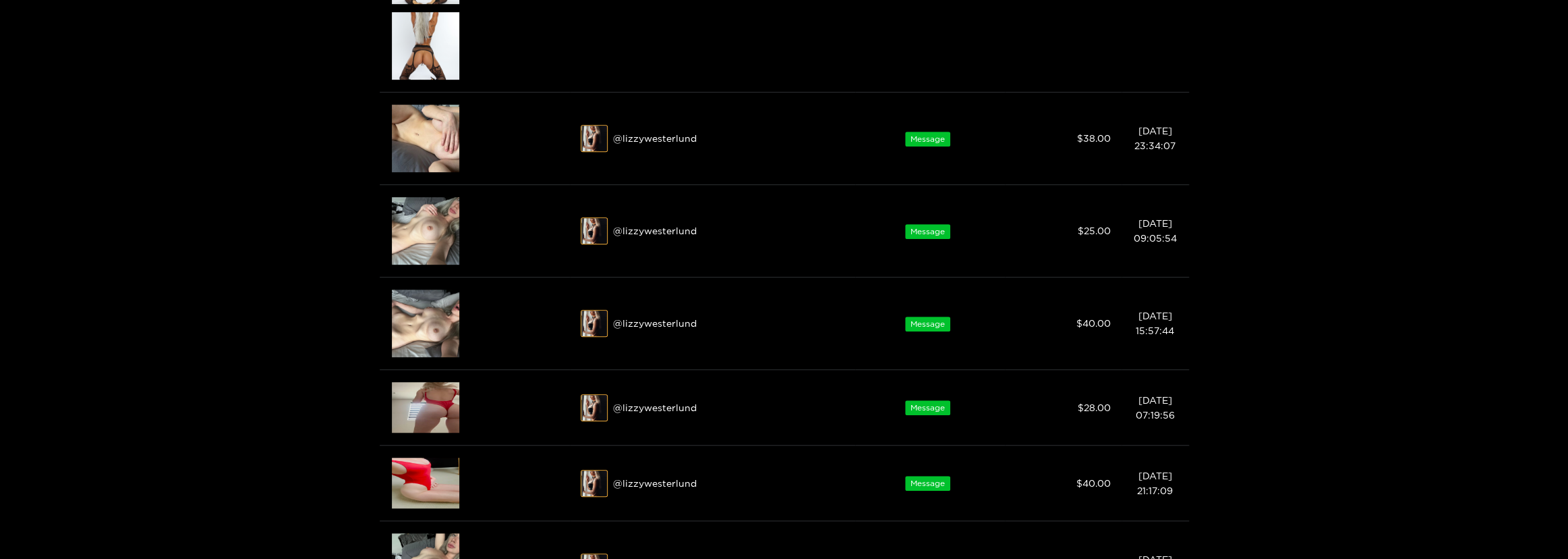
click at [450, 225] on div at bounding box center [784, 279] width 1568 height 559
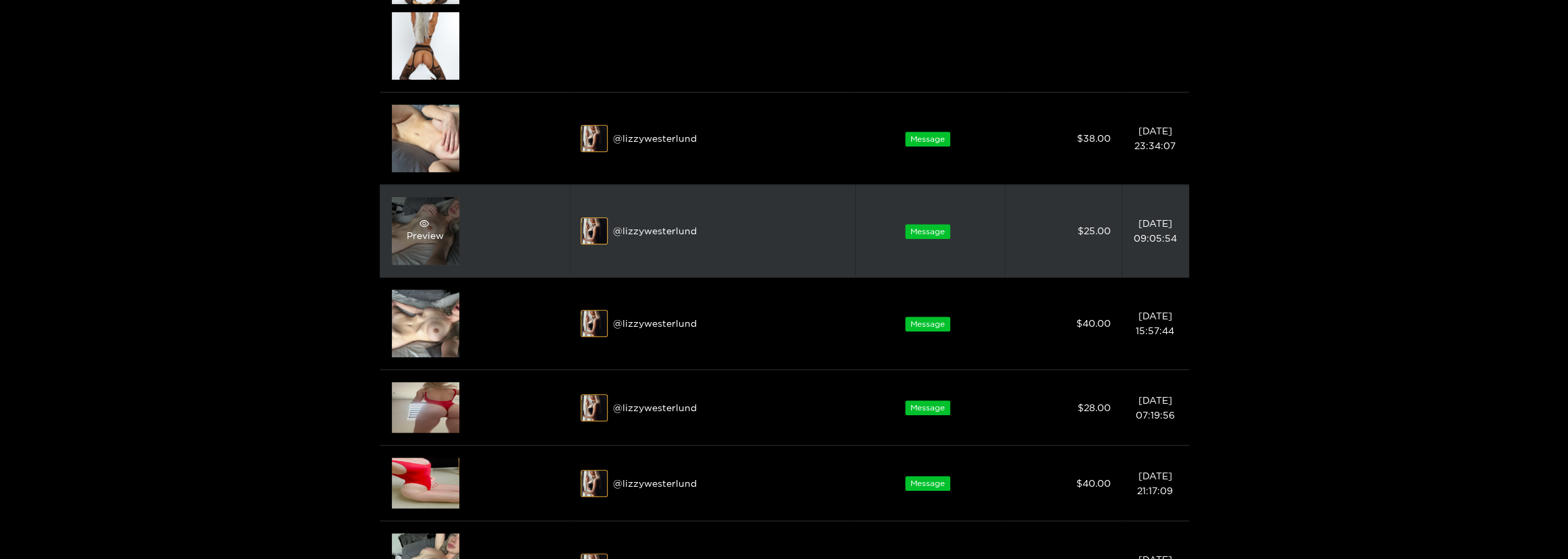
click at [422, 225] on icon "eye" at bounding box center [424, 223] width 9 height 7
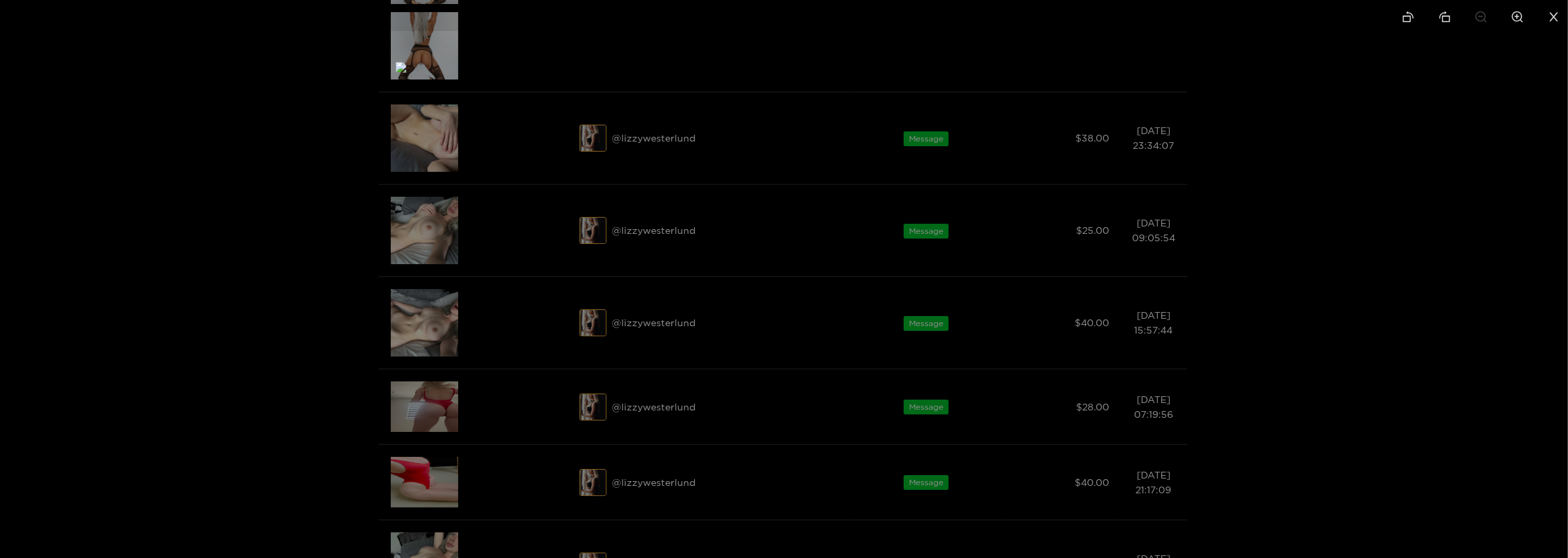
drag, startPoint x: 658, startPoint y: 430, endPoint x: 1051, endPoint y: 209, distance: 450.9
click at [1051, 73] on img at bounding box center [1180, 67] width 1568 height 11
drag, startPoint x: 569, startPoint y: 341, endPoint x: 1250, endPoint y: 95, distance: 724.1
click at [1250, 95] on img at bounding box center [1320, 93] width 1568 height 11
drag, startPoint x: 1537, startPoint y: 304, endPoint x: 1523, endPoint y: 307, distance: 14.3
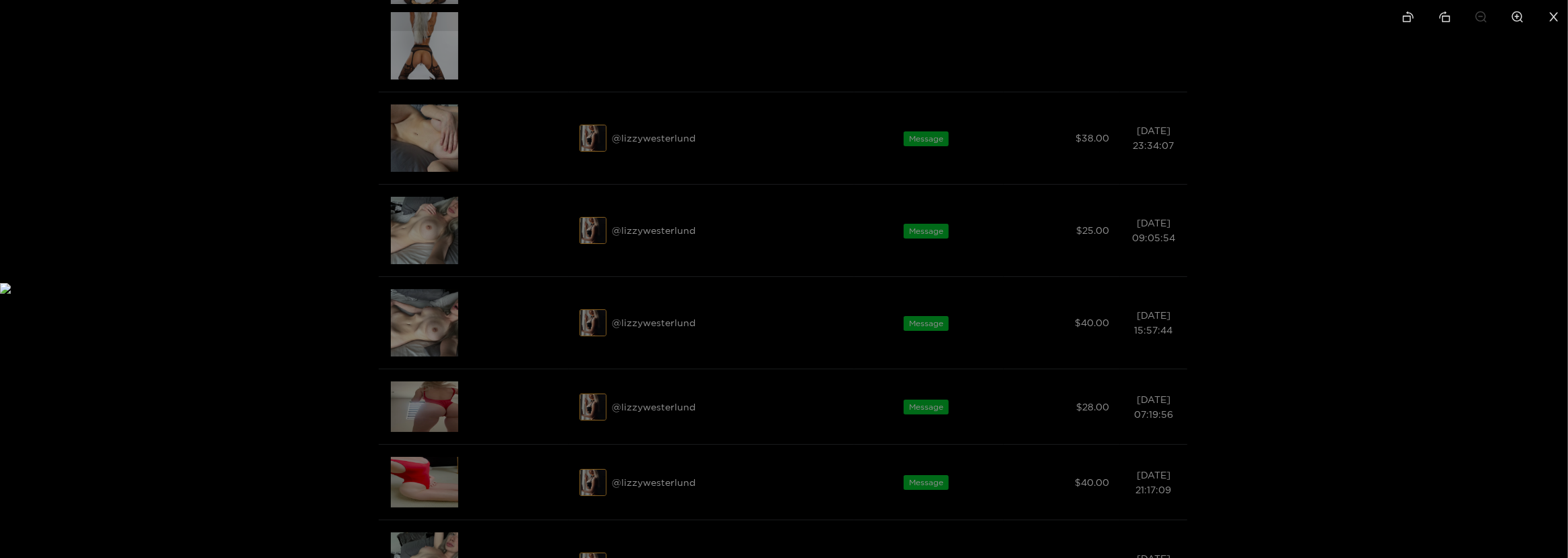
click at [1531, 307] on div at bounding box center [784, 279] width 1568 height 558
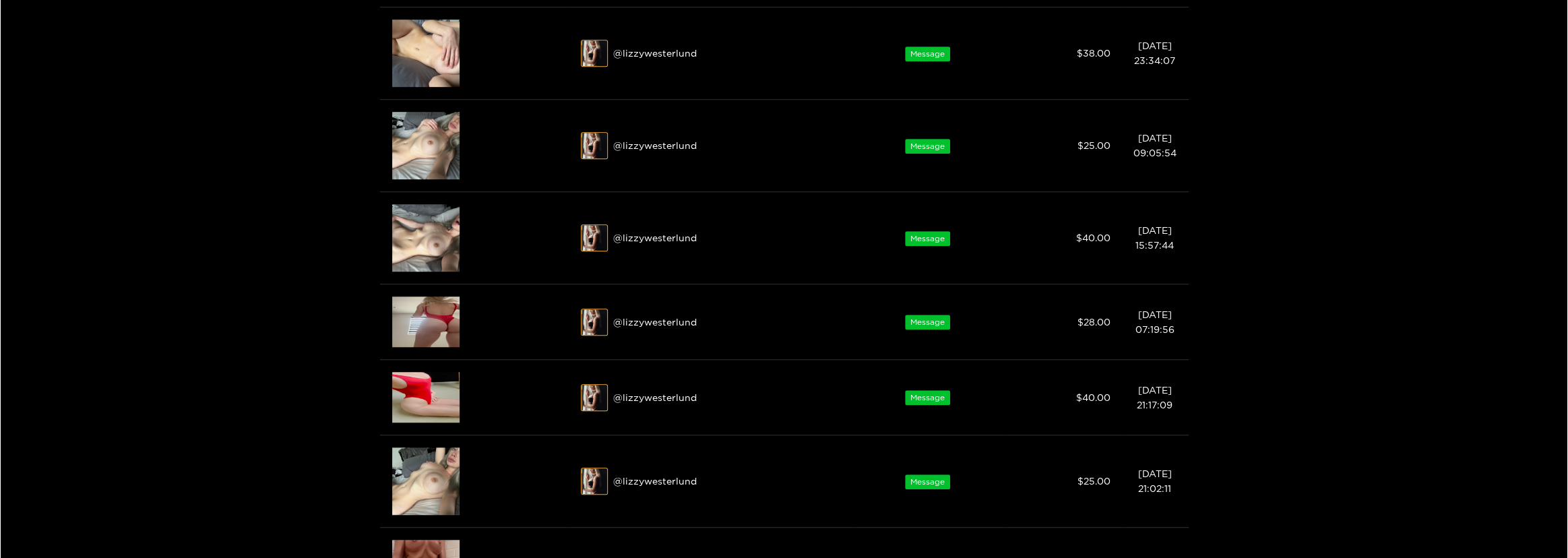
scroll to position [612, 0]
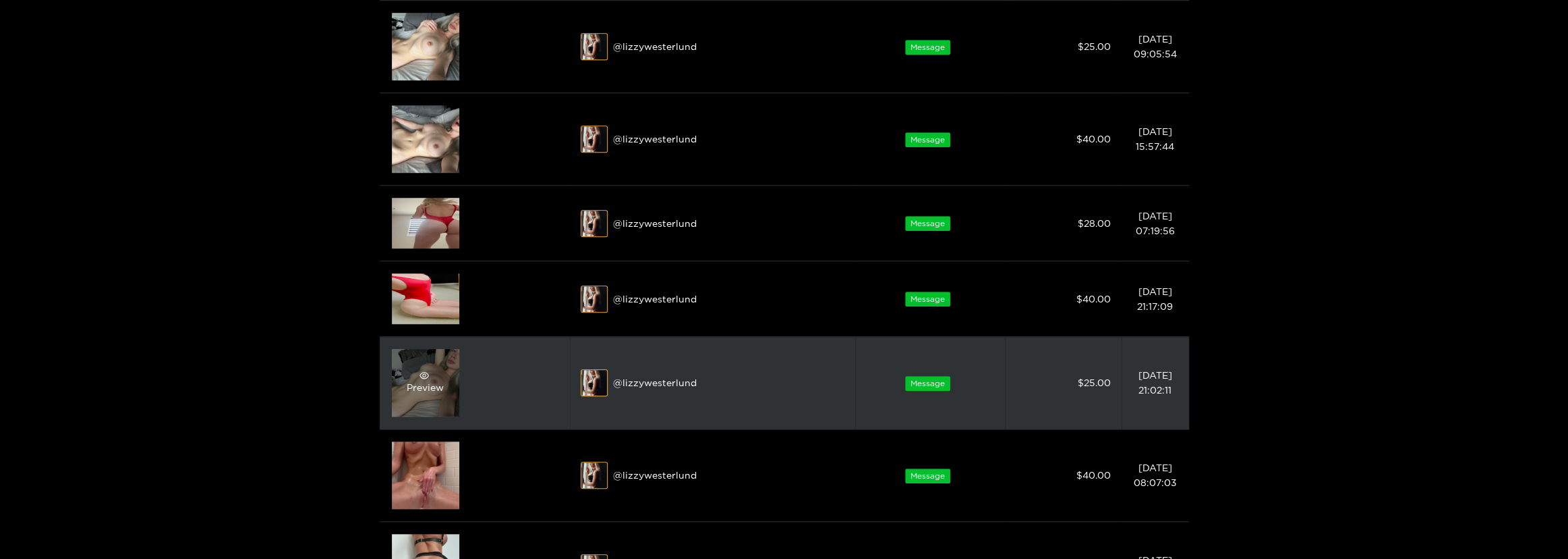
click at [410, 396] on div "Preview" at bounding box center [426, 382] width 67 height 67
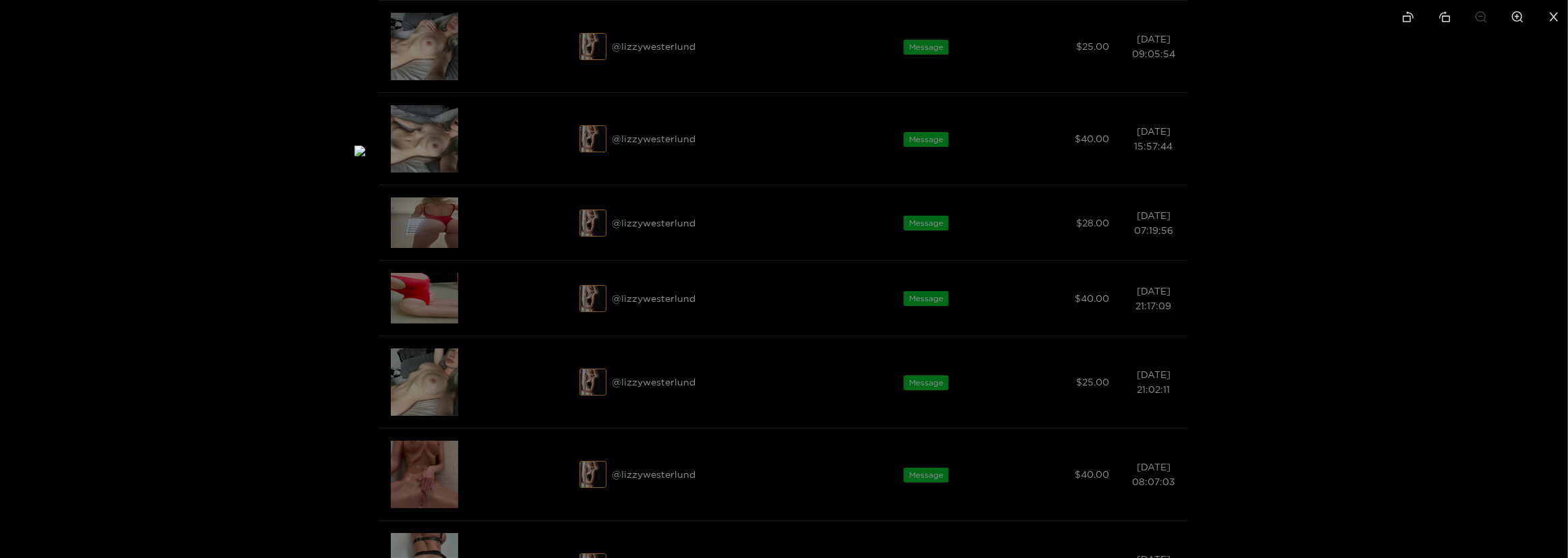
drag, startPoint x: 391, startPoint y: 372, endPoint x: 773, endPoint y: 164, distance: 435.0
click at [774, 156] on img at bounding box center [1138, 151] width 1568 height 11
click at [1401, 366] on div at bounding box center [784, 279] width 1568 height 558
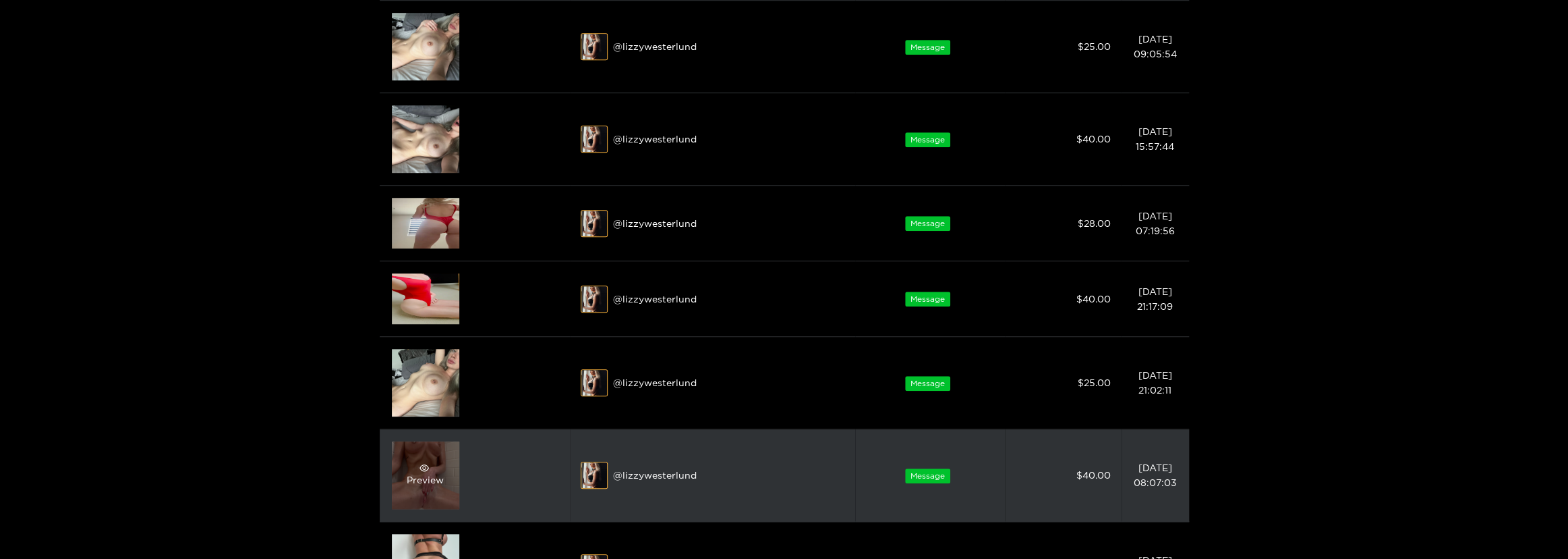
click at [426, 466] on icon "eye" at bounding box center [424, 467] width 9 height 9
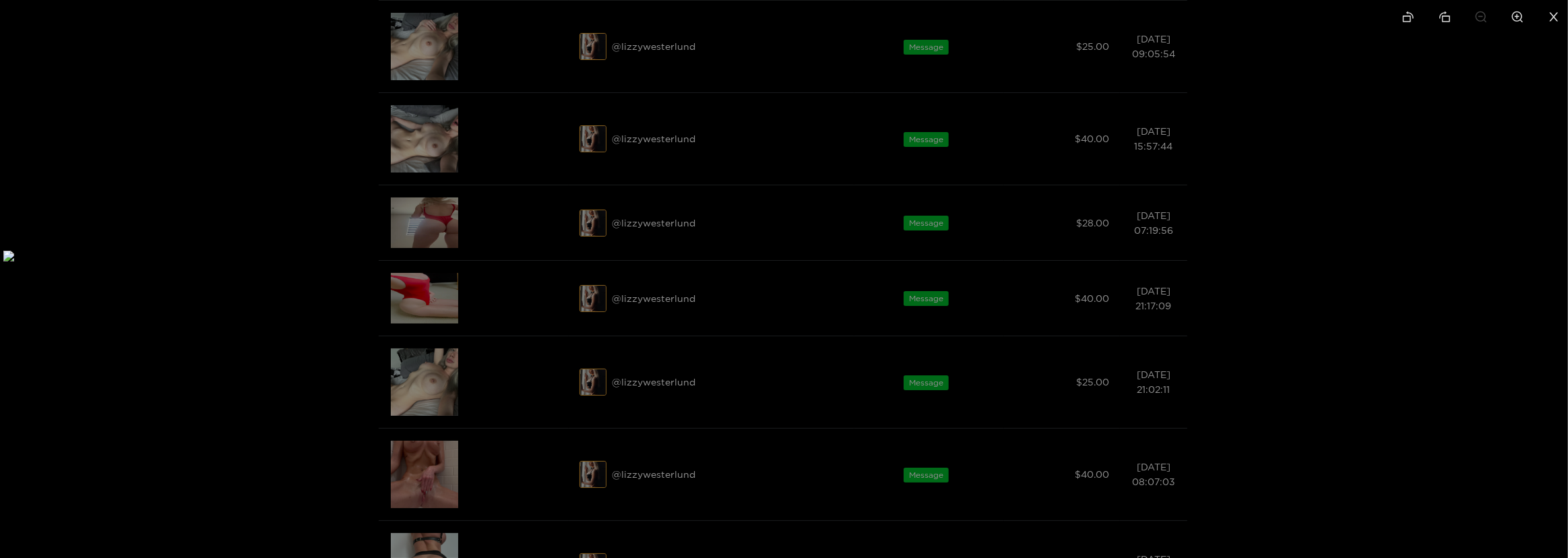
drag, startPoint x: 216, startPoint y: 338, endPoint x: 250, endPoint y: 162, distance: 179.3
click at [250, 250] on img at bounding box center [787, 255] width 1568 height 11
click at [162, 294] on img at bounding box center [784, 288] width 1568 height 11
drag, startPoint x: 160, startPoint y: 357, endPoint x: 140, endPoint y: 352, distance: 20.6
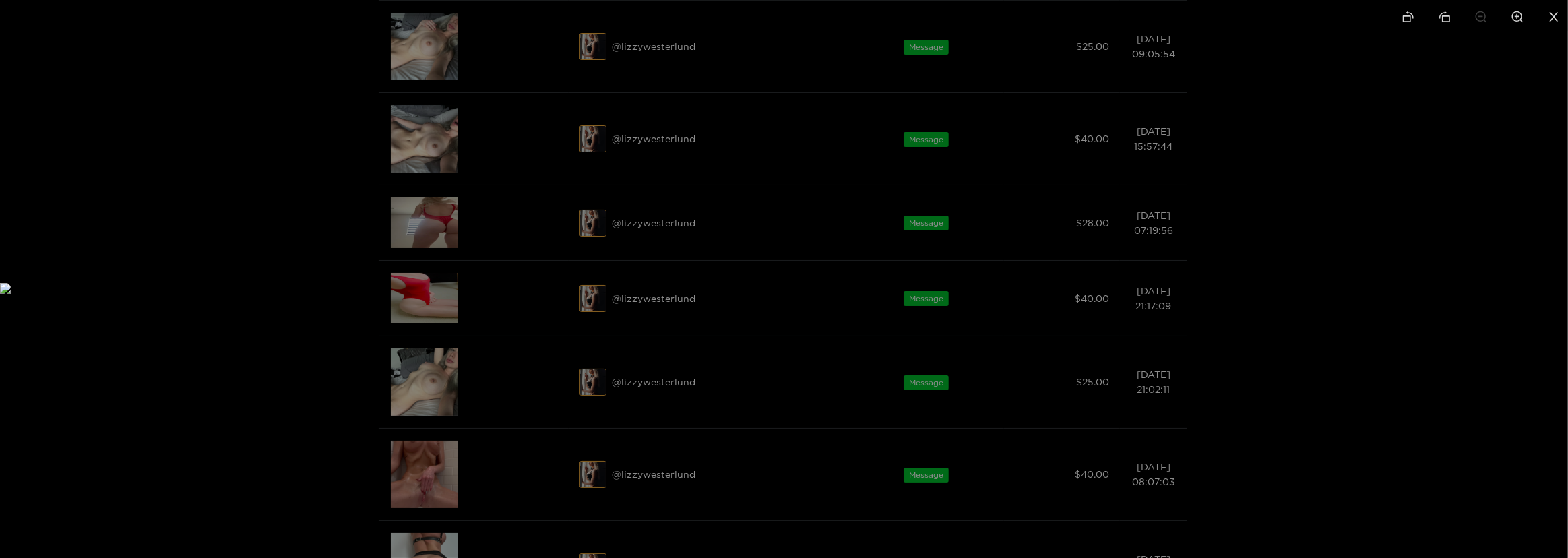
click at [140, 294] on img at bounding box center [784, 288] width 1568 height 11
drag, startPoint x: 141, startPoint y: 361, endPoint x: 259, endPoint y: 143, distance: 247.9
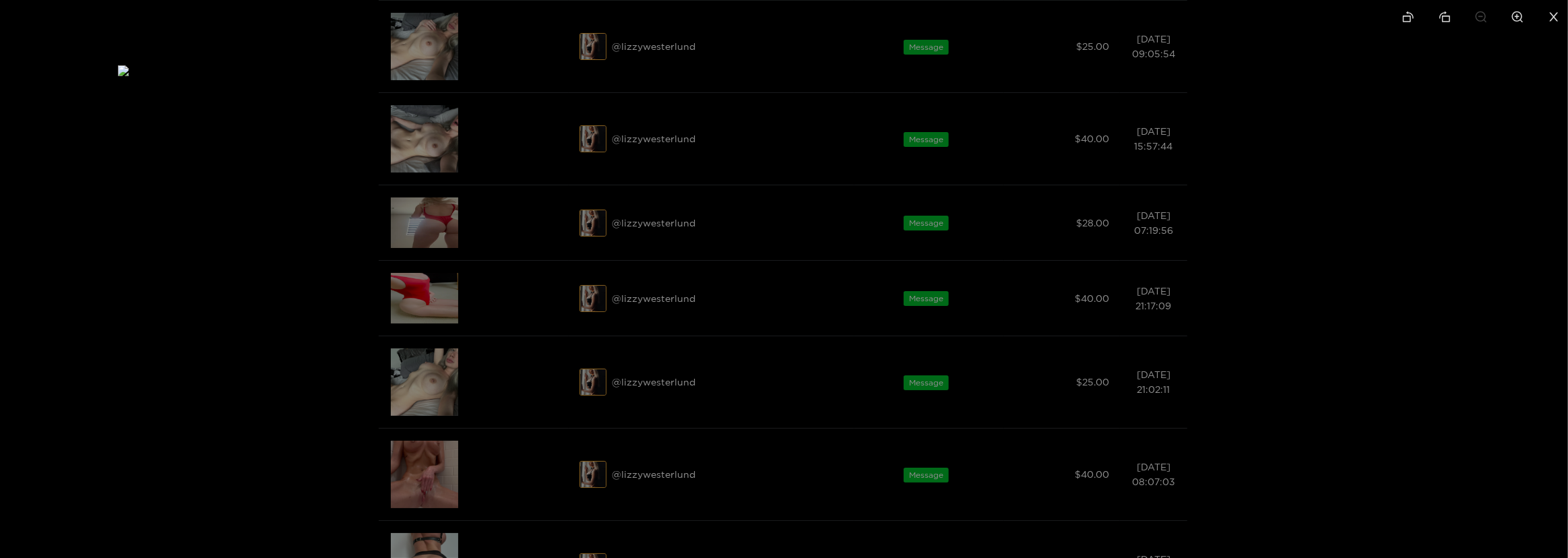
click at [259, 76] on img at bounding box center [902, 70] width 1568 height 11
